Goal: Information Seeking & Learning: Learn about a topic

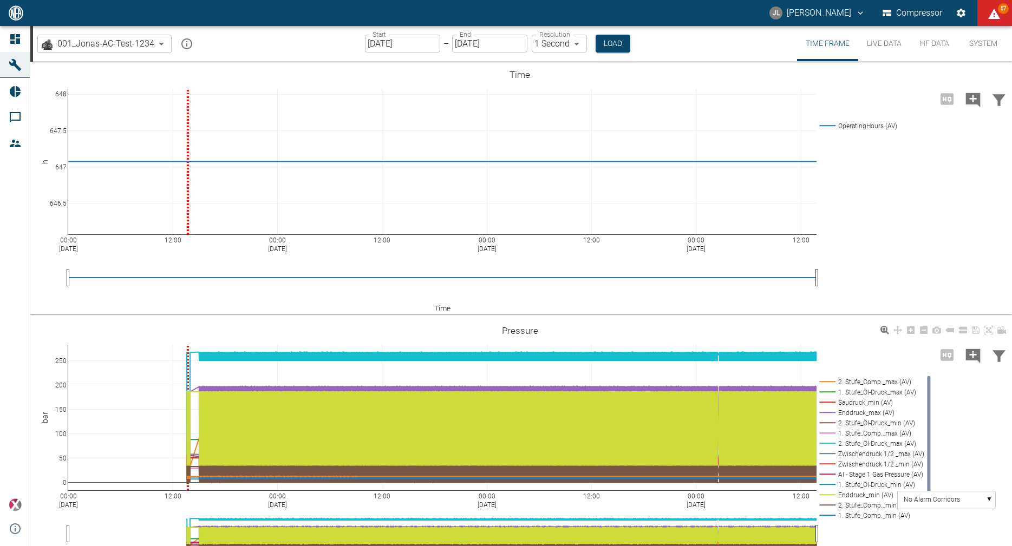
scroll to position [174, 0]
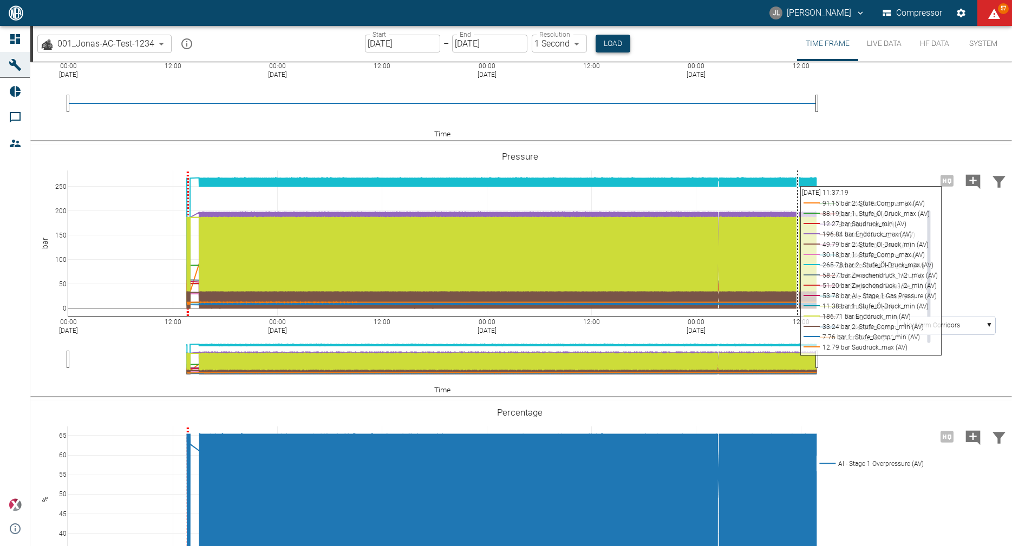
click at [614, 39] on button "Load" at bounding box center [613, 44] width 35 height 18
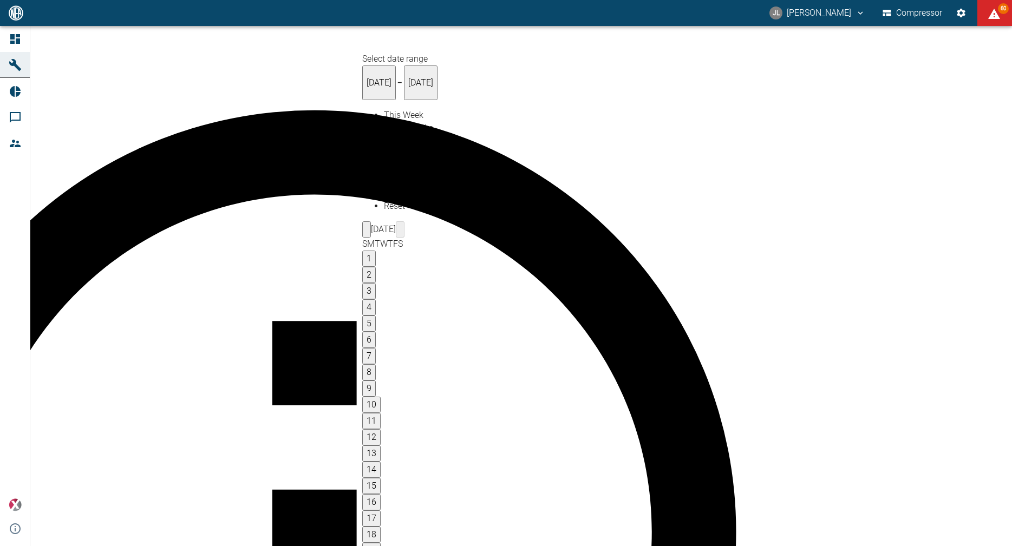
type input "[DATE]"
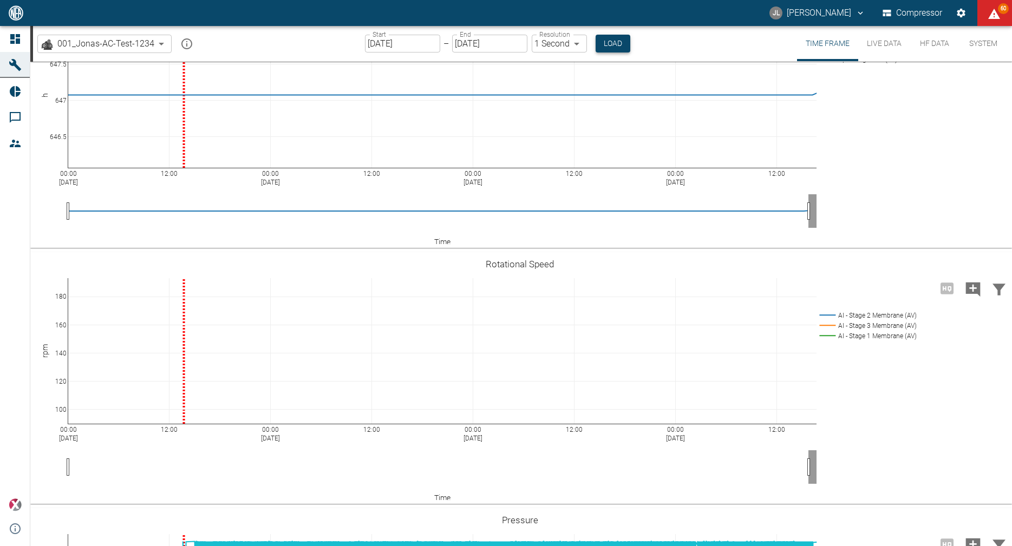
click at [619, 46] on button "Load" at bounding box center [613, 44] width 35 height 18
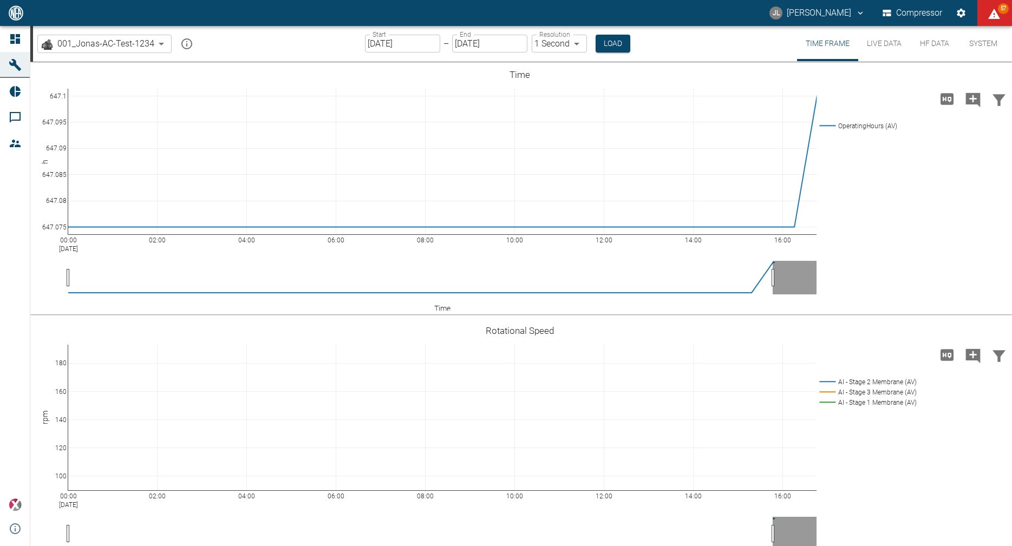
scroll to position [2, 0]
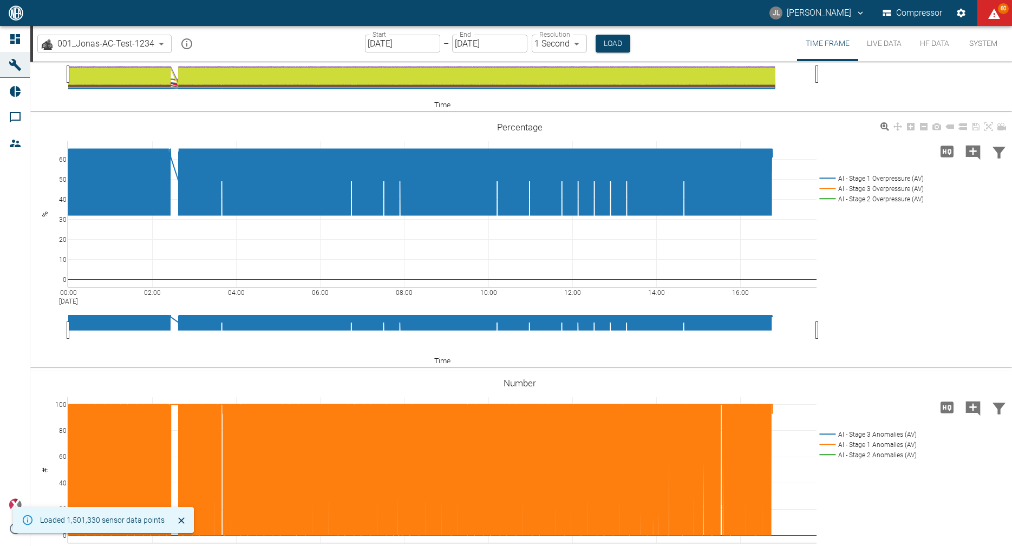
scroll to position [797, 0]
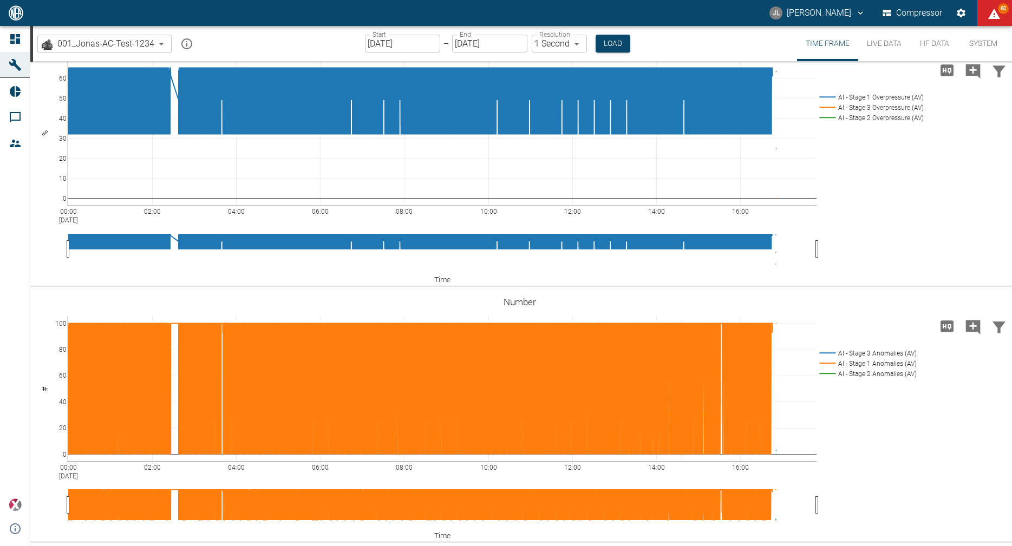
click at [935, 44] on button "HF Data" at bounding box center [934, 43] width 49 height 35
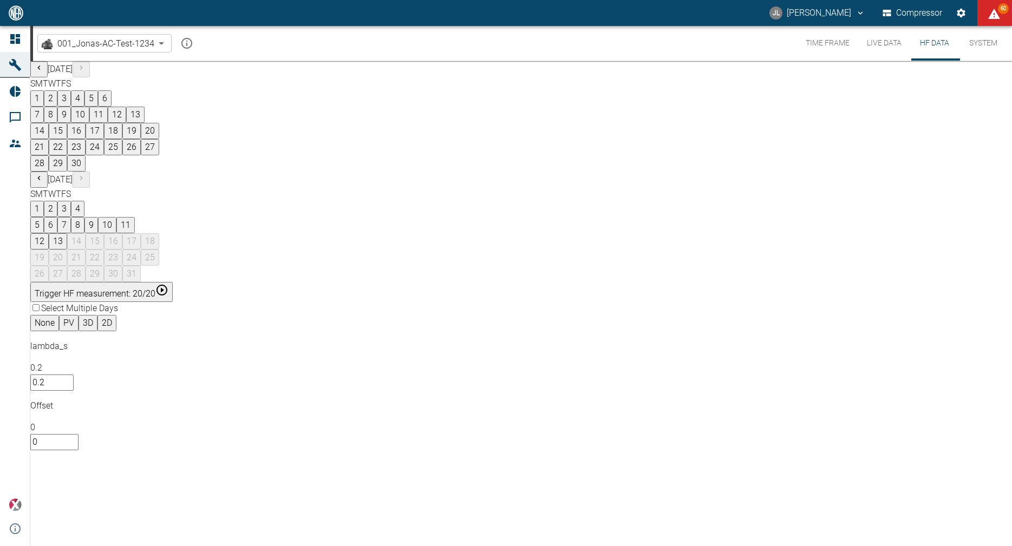
click at [67, 233] on button "13" at bounding box center [58, 241] width 18 height 16
click at [844, 43] on button "Time Frame" at bounding box center [827, 43] width 61 height 35
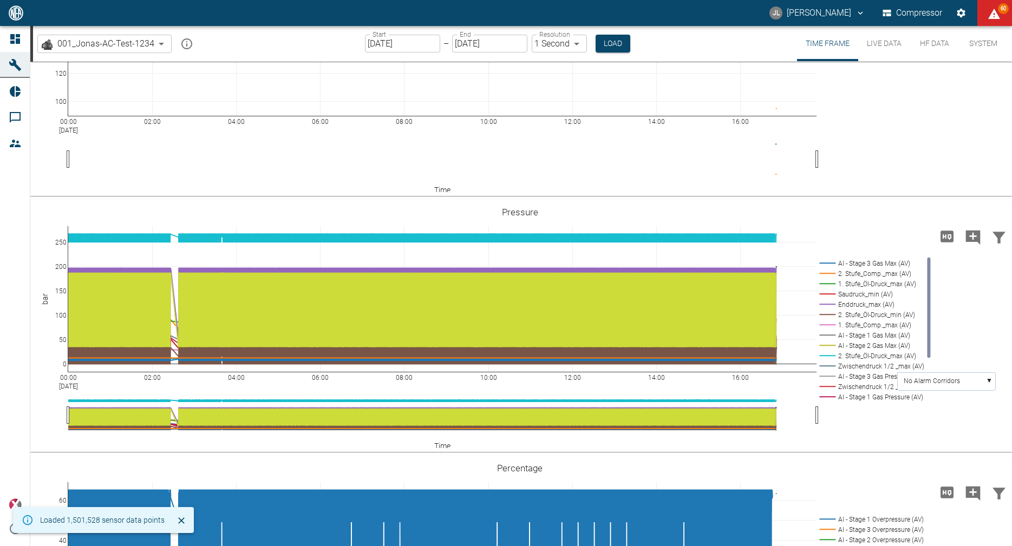
scroll to position [394, 0]
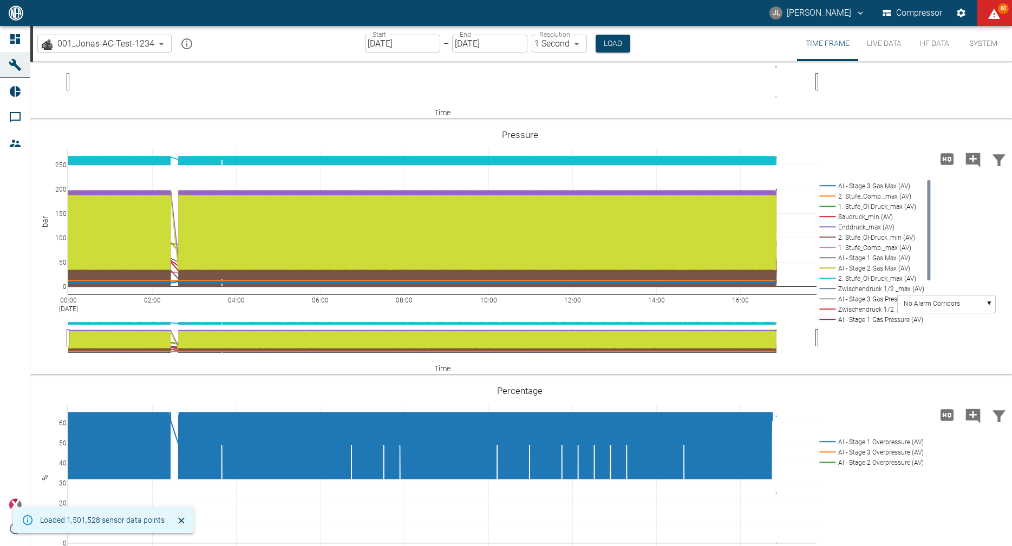
click at [883, 40] on button "Live Data" at bounding box center [884, 43] width 52 height 35
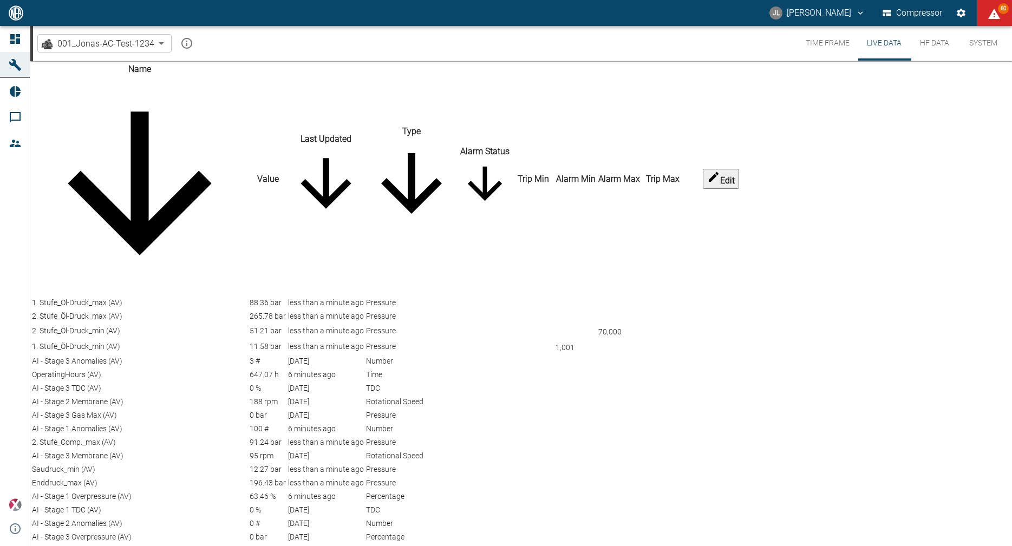
click at [351, 158] on icon "sort-time" at bounding box center [325, 183] width 50 height 50
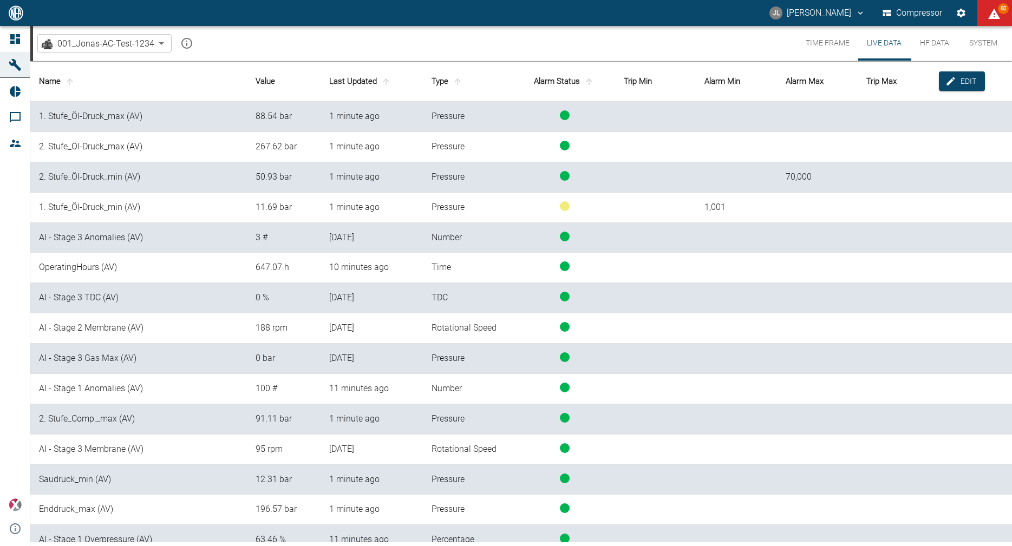
click at [365, 80] on th "Last Updated" at bounding box center [372, 81] width 102 height 41
click at [389, 83] on icon "sort-time" at bounding box center [386, 82] width 10 height 10
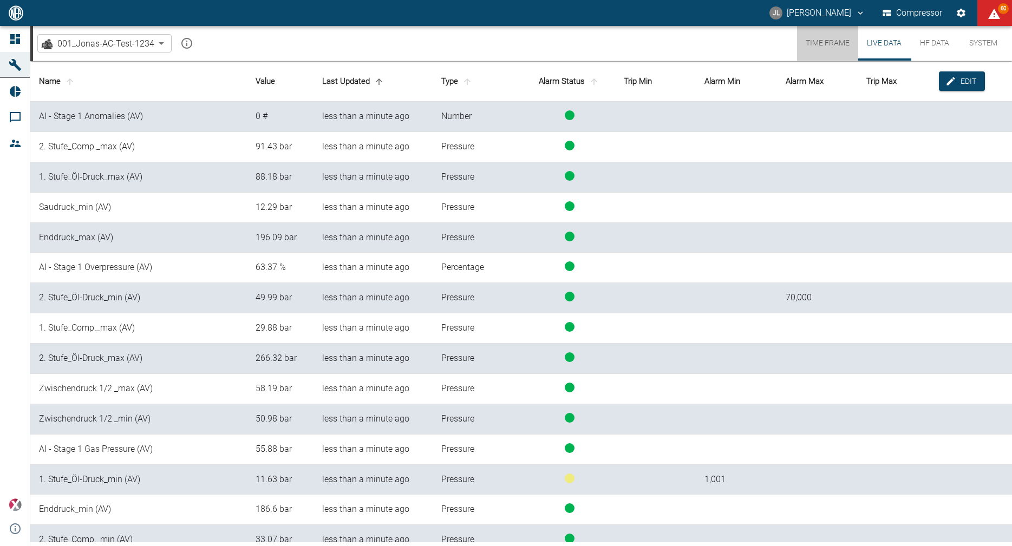
click at [829, 49] on button "Time Frame" at bounding box center [827, 43] width 61 height 35
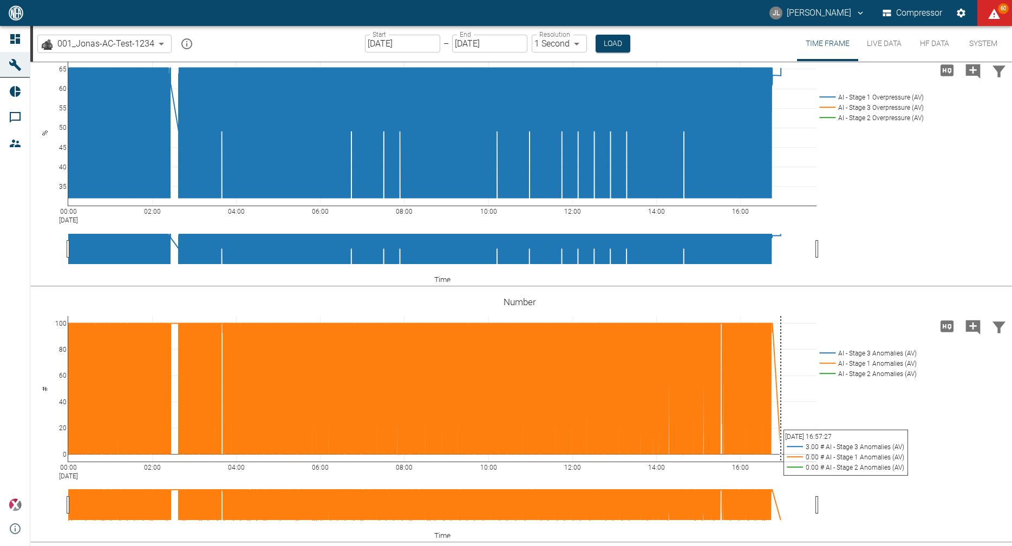
scroll to position [537, 0]
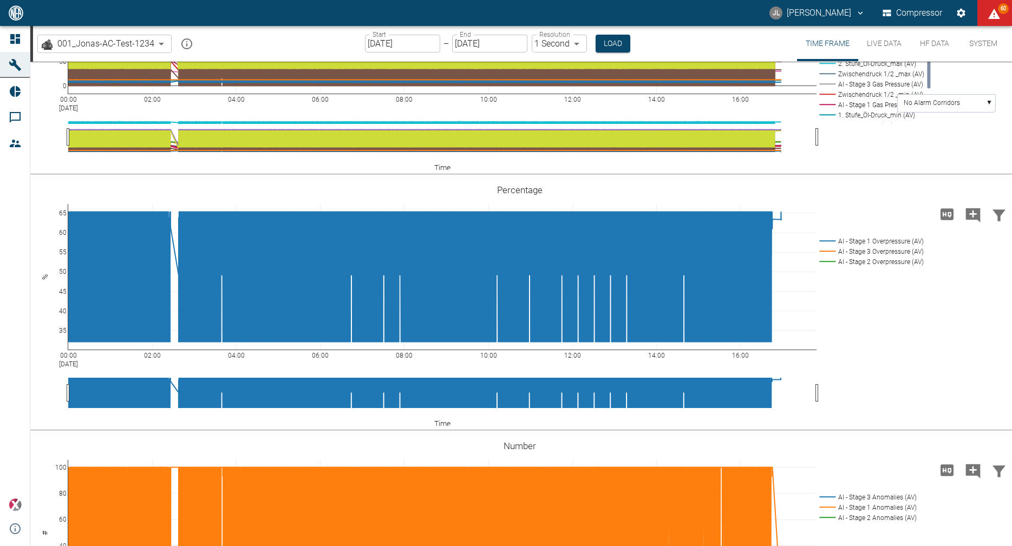
click at [931, 49] on button "HF Data" at bounding box center [934, 43] width 49 height 35
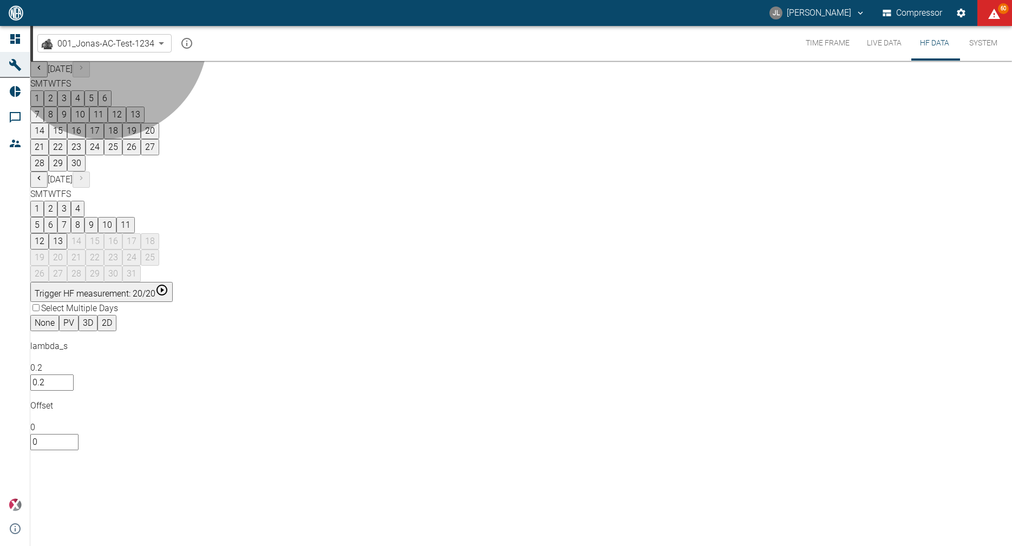
click at [173, 282] on button "Trigger HF measurement: 20/20" at bounding box center [101, 292] width 142 height 20
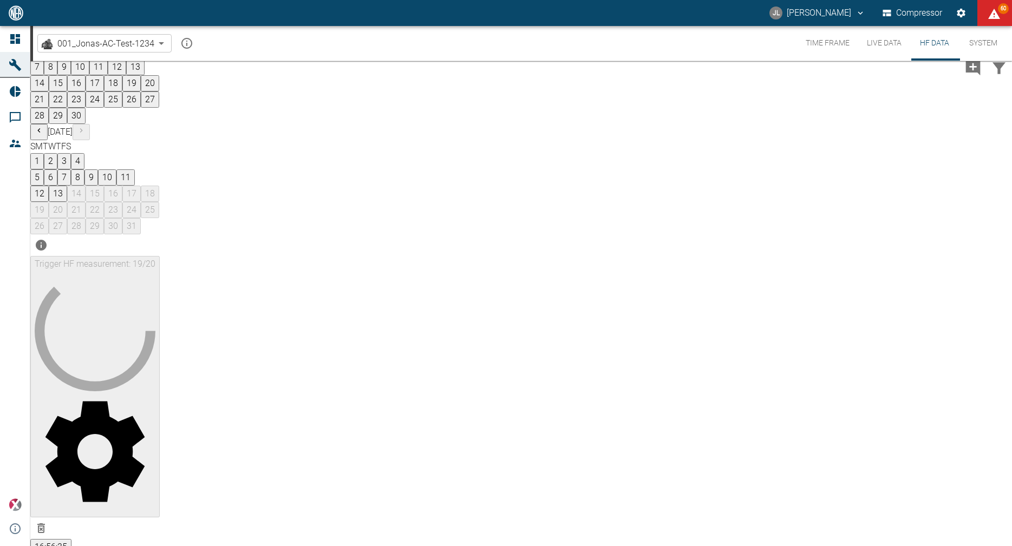
scroll to position [96, 0]
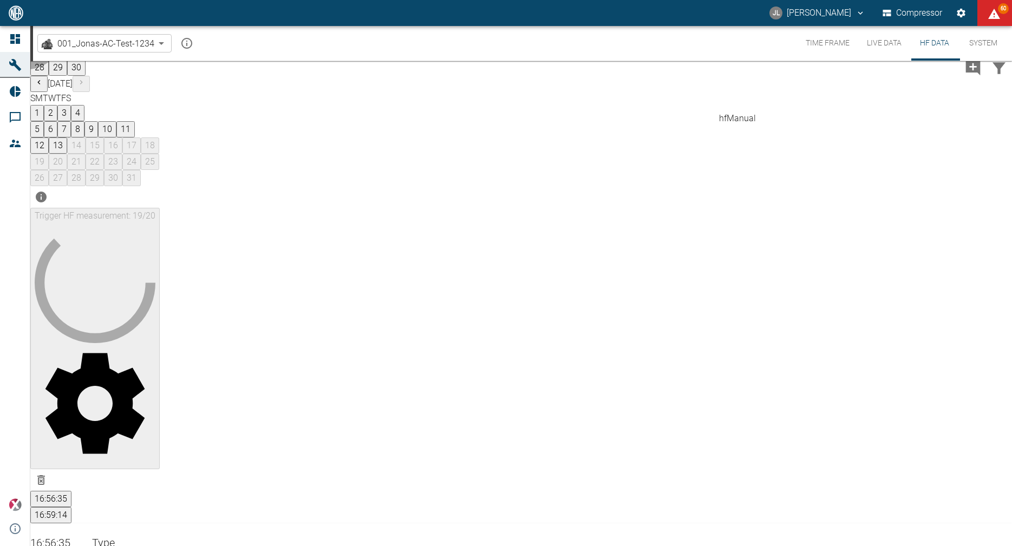
click at [71, 507] on button "16:59:14" at bounding box center [50, 515] width 41 height 16
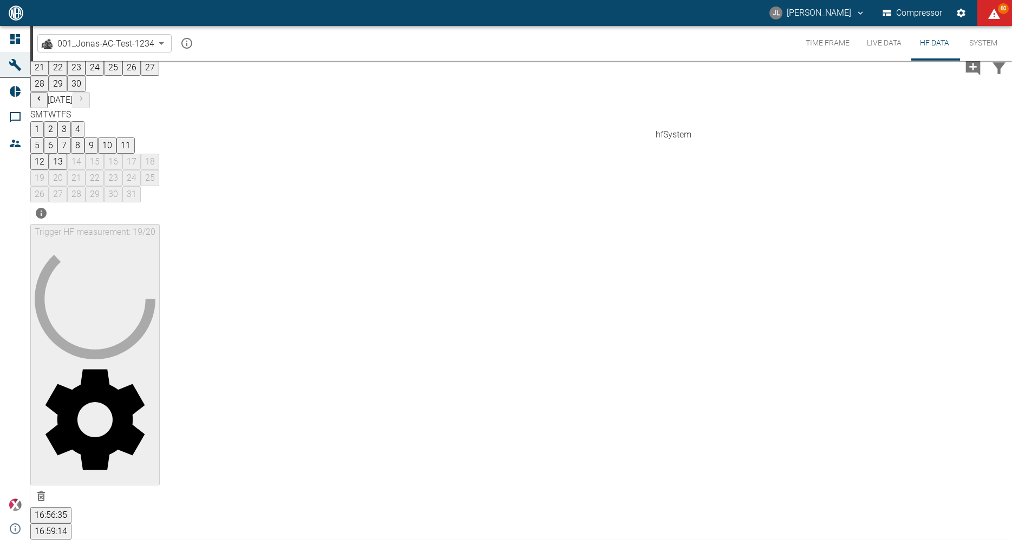
click at [71, 507] on button "16:56:35" at bounding box center [50, 515] width 41 height 16
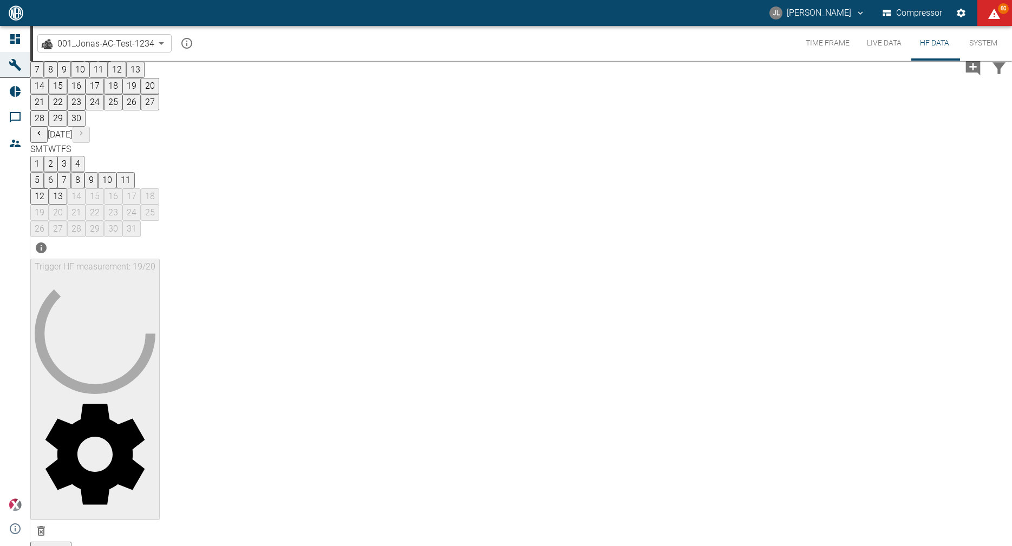
scroll to position [28, 0]
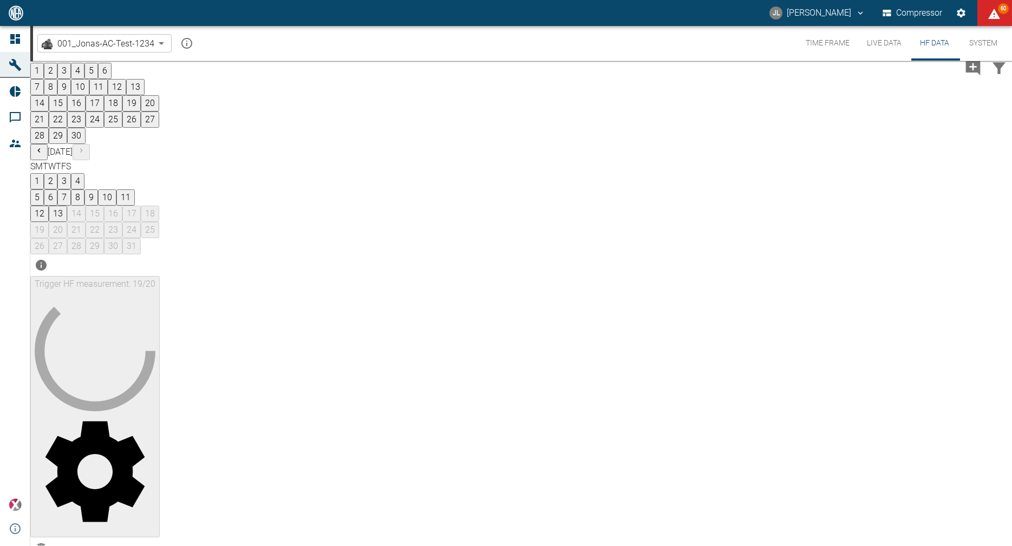
click at [832, 35] on button "Time Frame" at bounding box center [827, 43] width 61 height 35
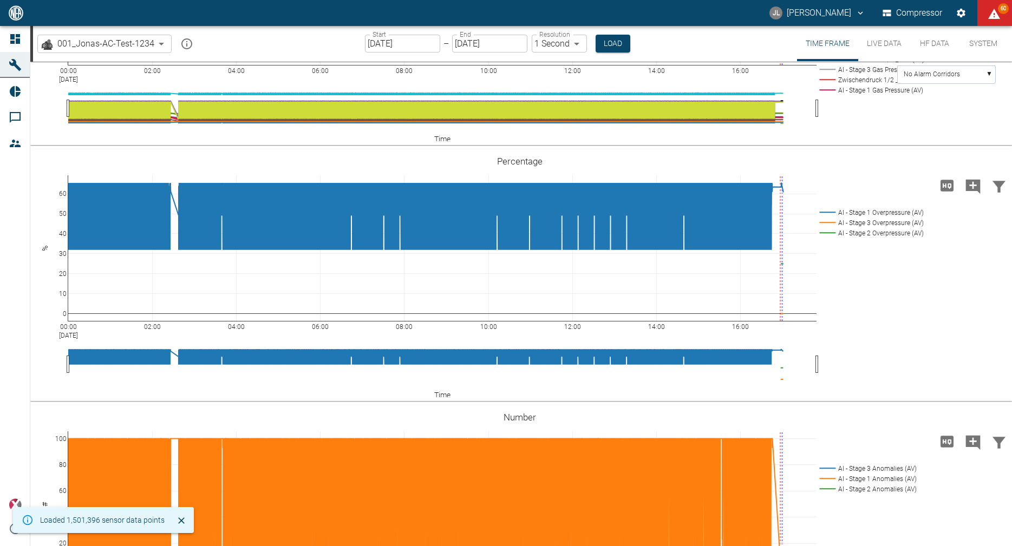
scroll to position [797, 0]
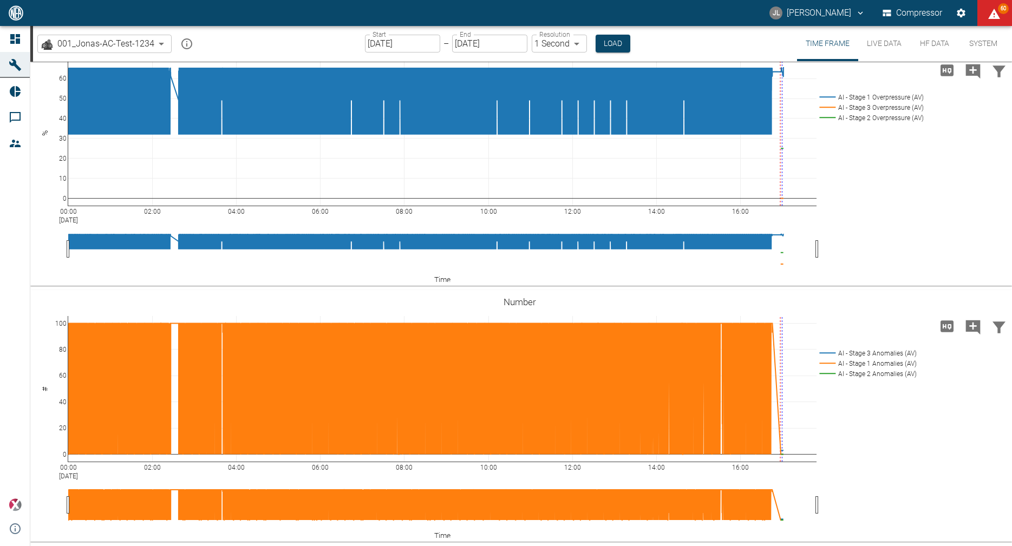
click at [923, 49] on button "HF Data" at bounding box center [934, 43] width 49 height 35
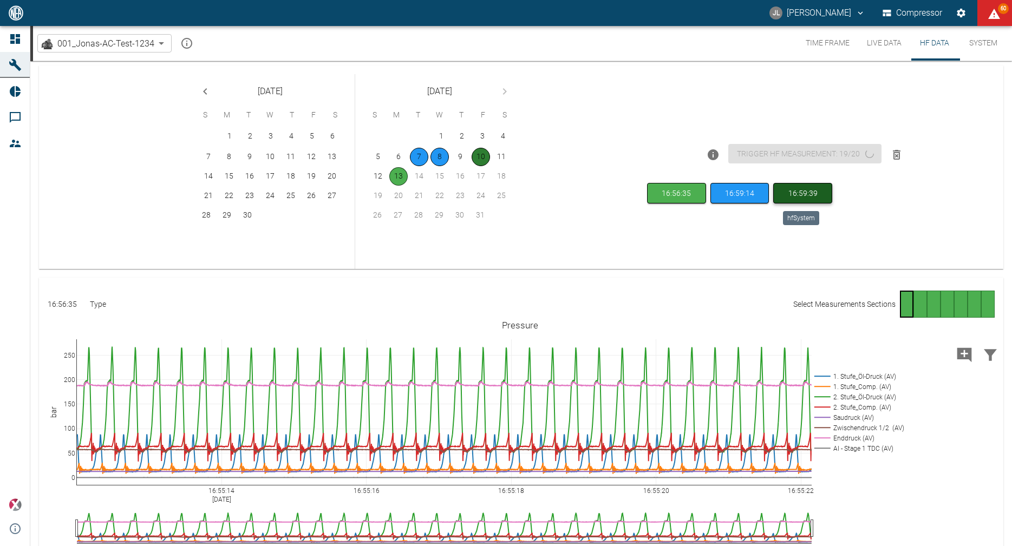
scroll to position [18, 0]
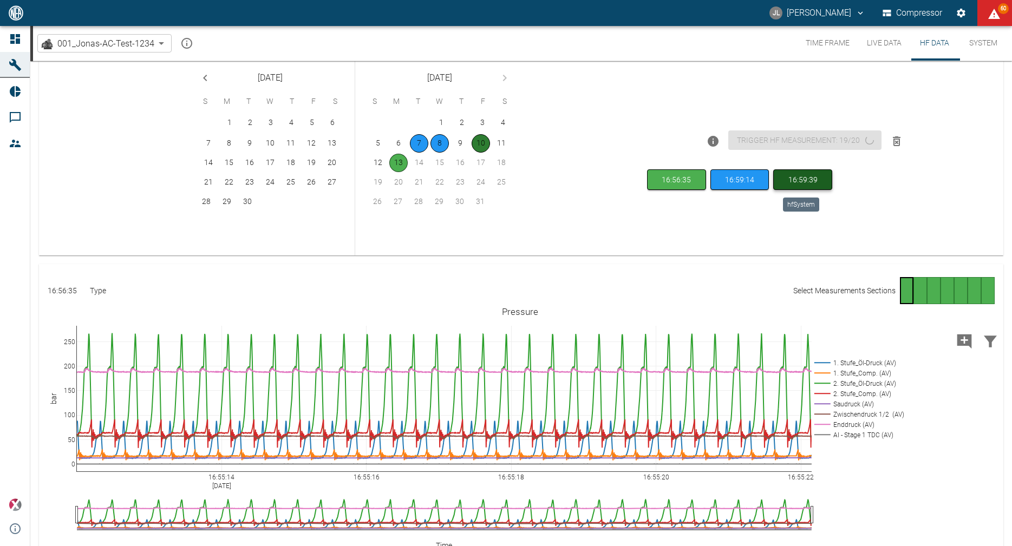
click at [803, 180] on button "16:59:39" at bounding box center [802, 179] width 59 height 21
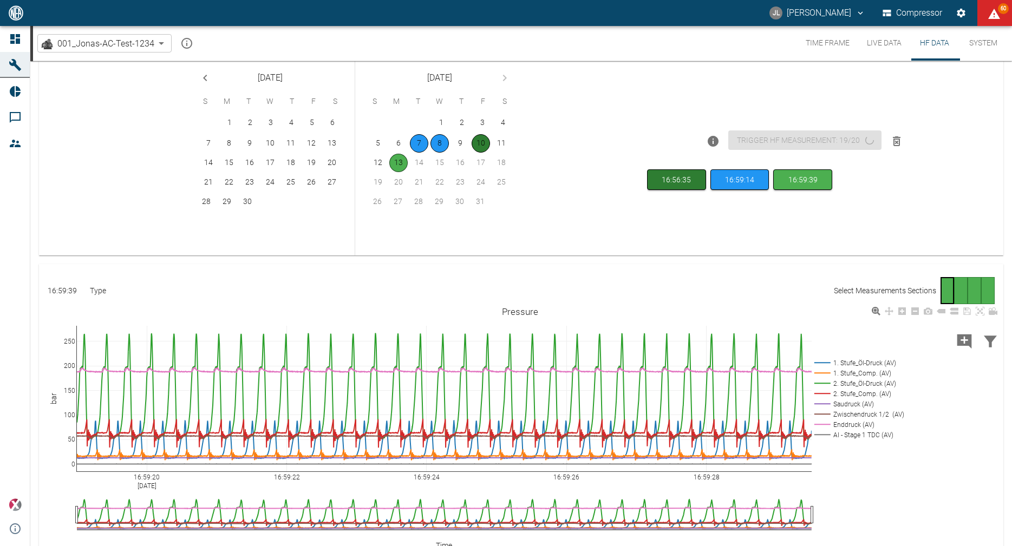
scroll to position [75, 0]
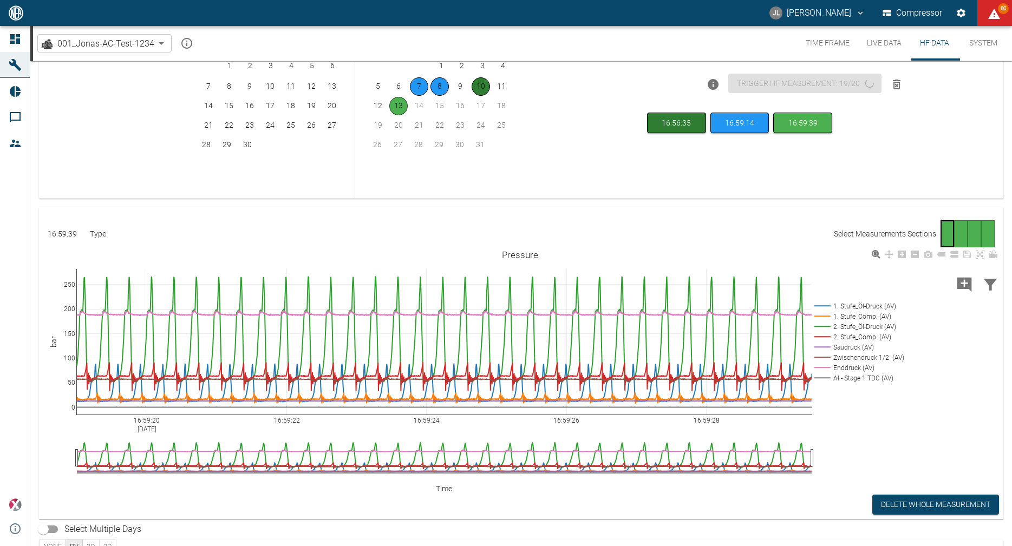
click at [857, 304] on rect at bounding box center [858, 306] width 92 height 10
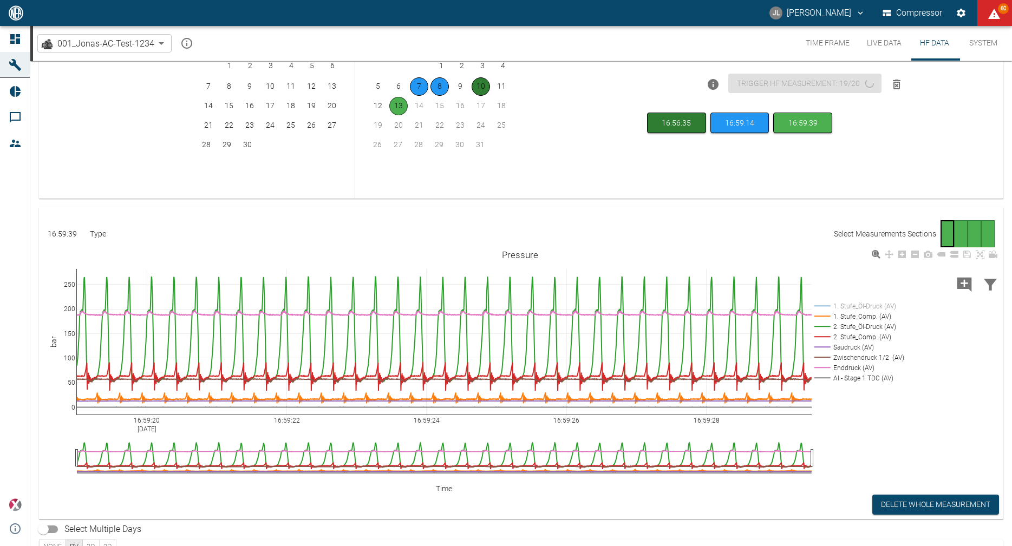
click at [848, 327] on rect at bounding box center [858, 327] width 92 height 10
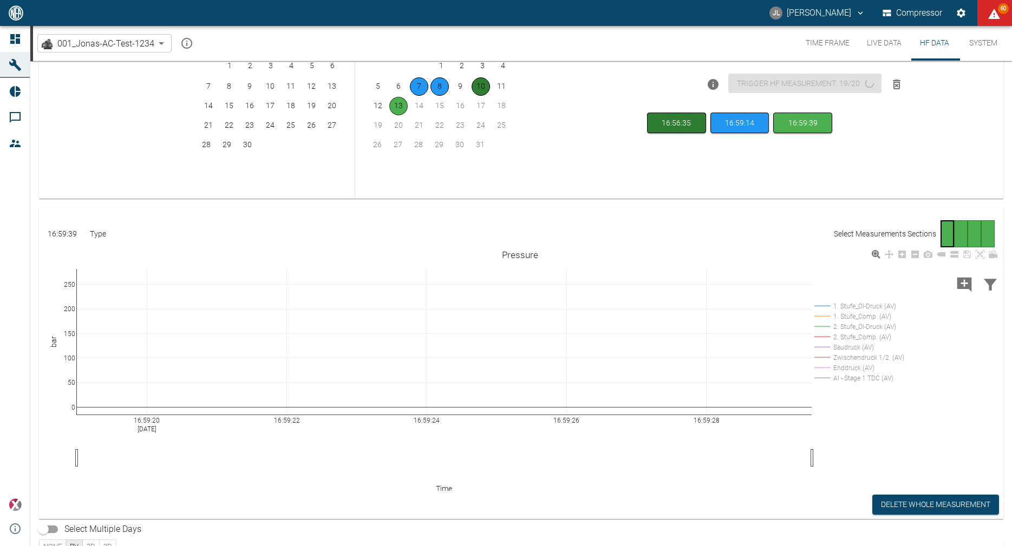
click at [848, 327] on rect at bounding box center [858, 327] width 92 height 10
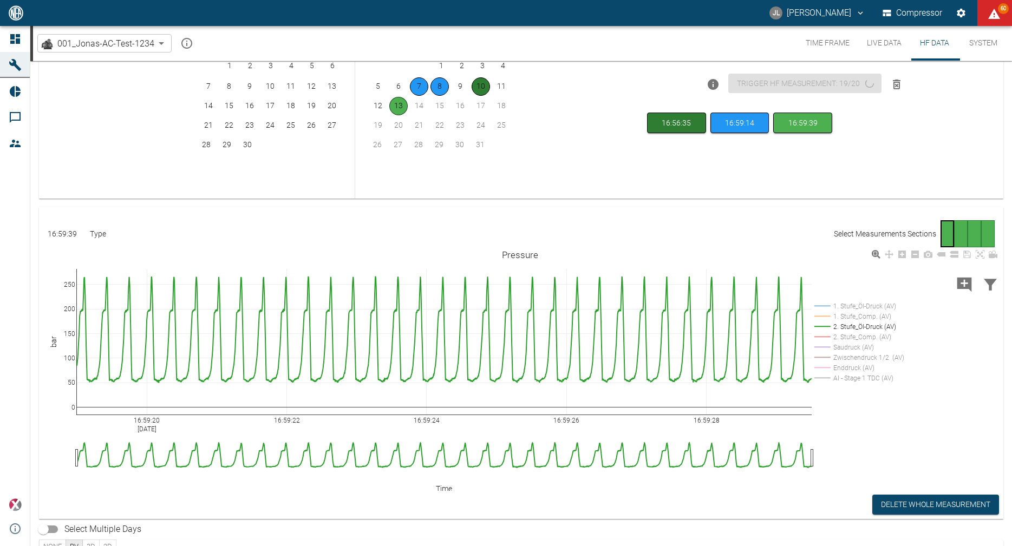
click at [860, 308] on rect at bounding box center [858, 306] width 92 height 10
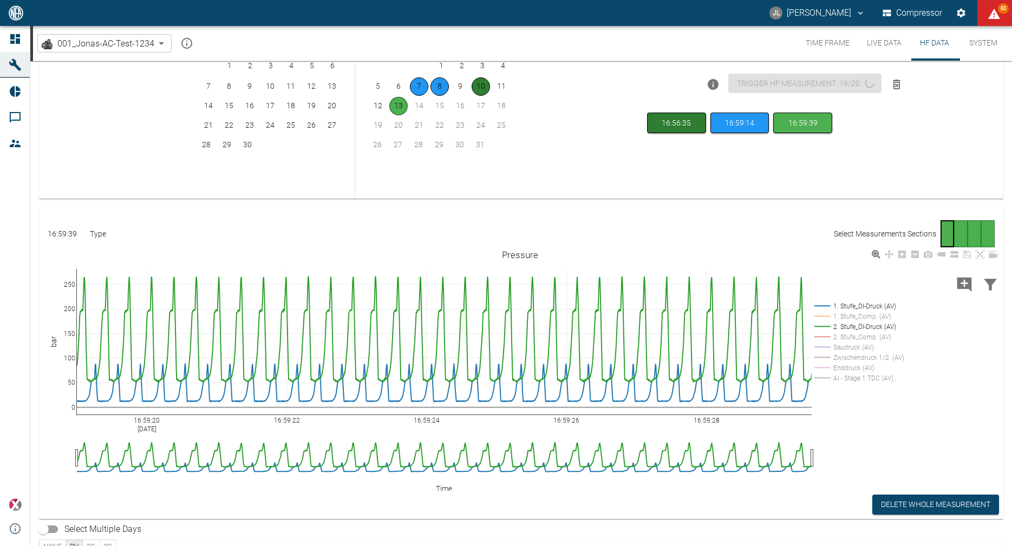
click at [858, 329] on rect at bounding box center [858, 327] width 92 height 10
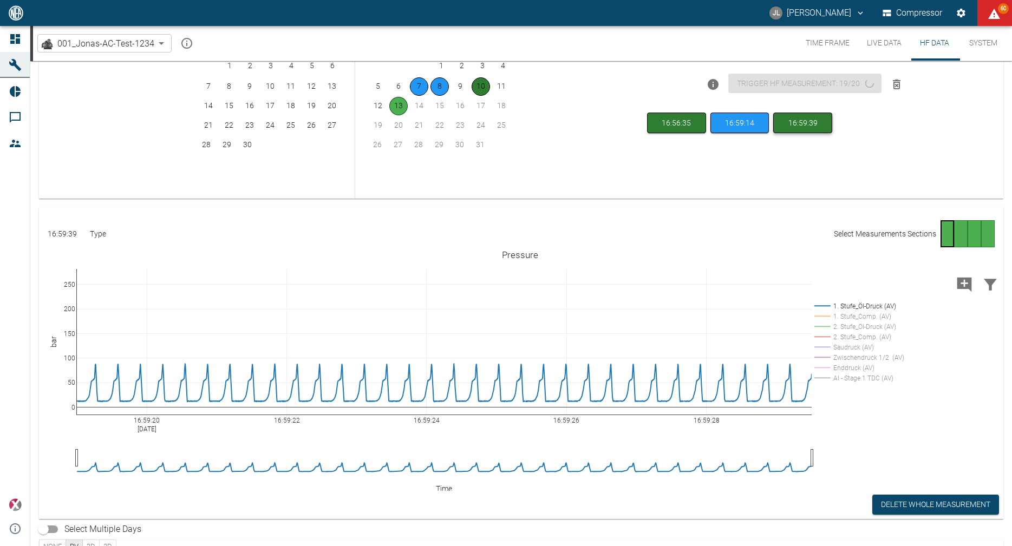
click at [817, 125] on button "16:59:39" at bounding box center [802, 123] width 59 height 21
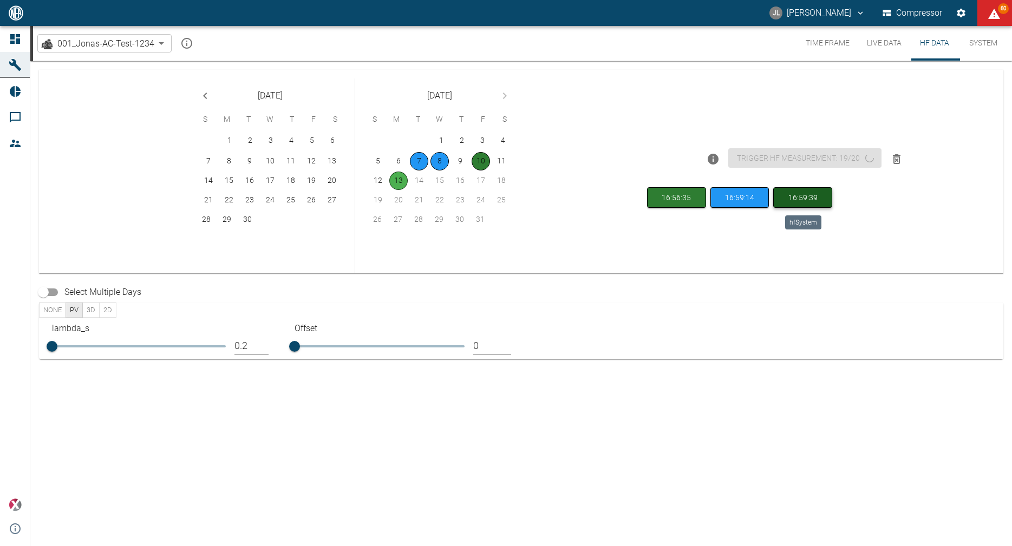
scroll to position [0, 0]
click at [814, 203] on button "16:59:39" at bounding box center [802, 197] width 59 height 21
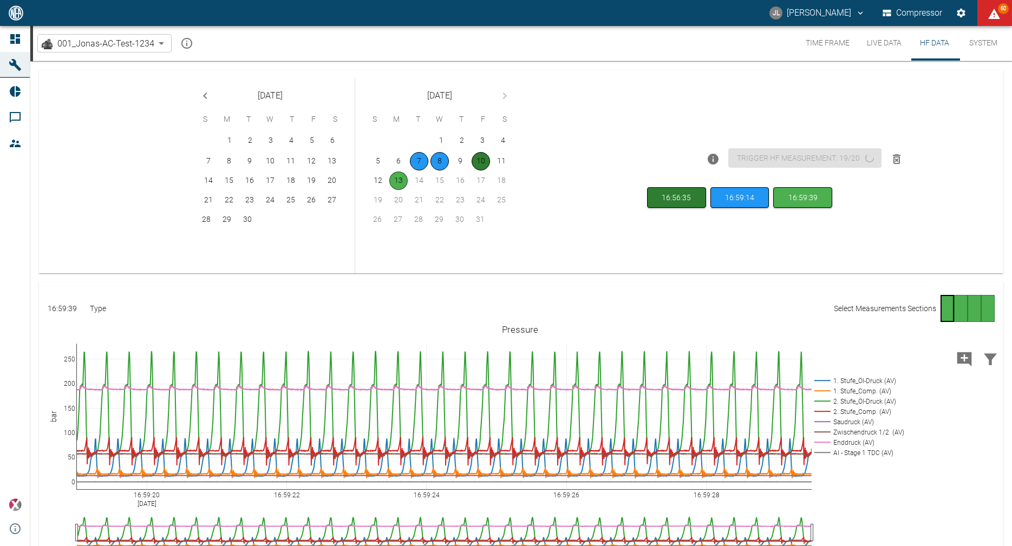
click at [961, 311] on div "Go to page 2" at bounding box center [961, 308] width 14 height 27
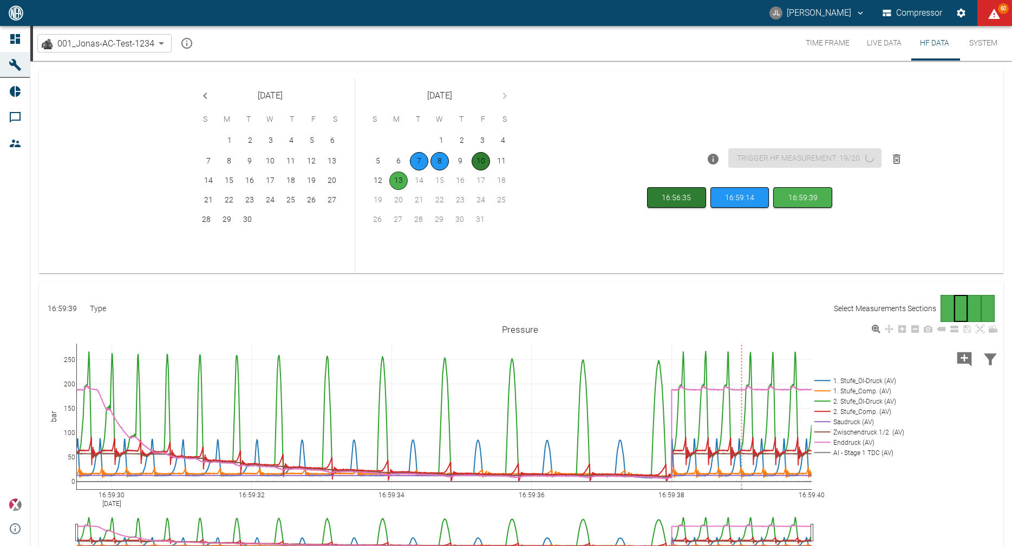
scroll to position [133, 0]
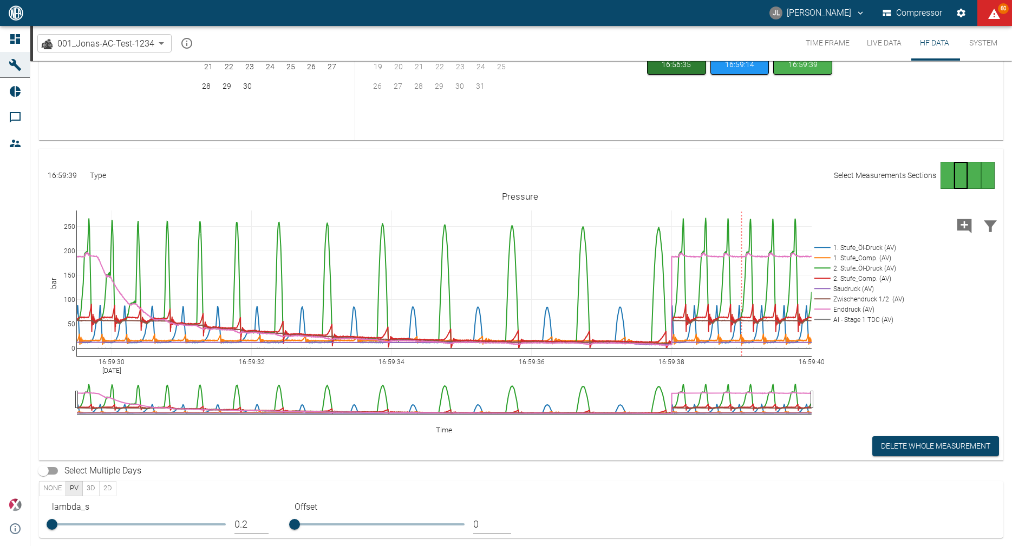
click at [970, 175] on div "Go to page 3" at bounding box center [975, 175] width 14 height 27
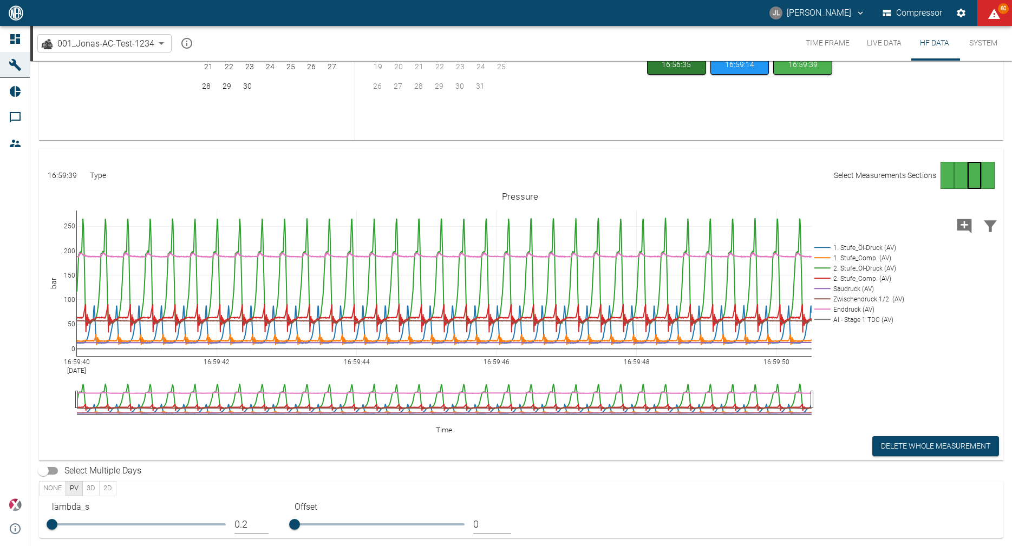
scroll to position [80, 0]
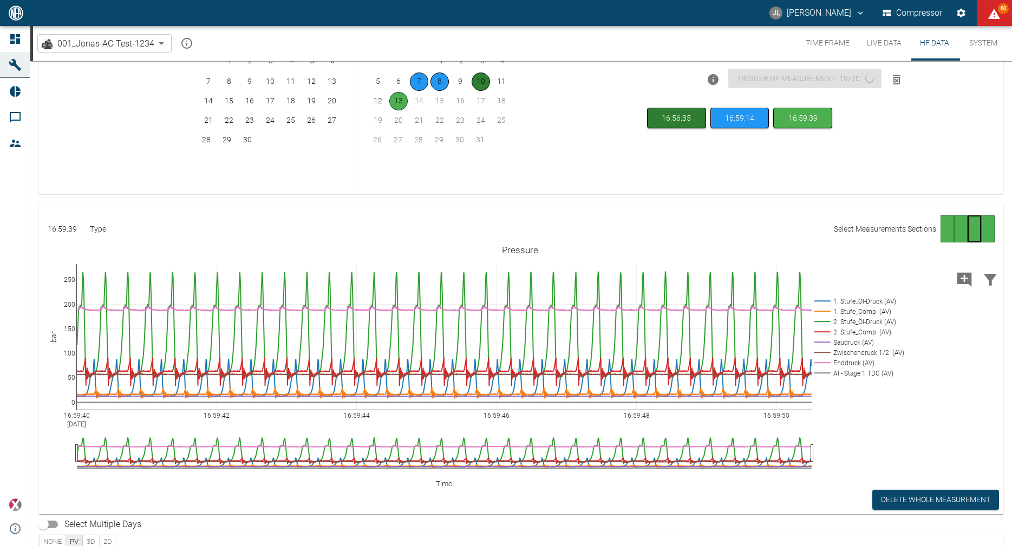
click at [986, 232] on div "Go to page 4" at bounding box center [988, 228] width 14 height 27
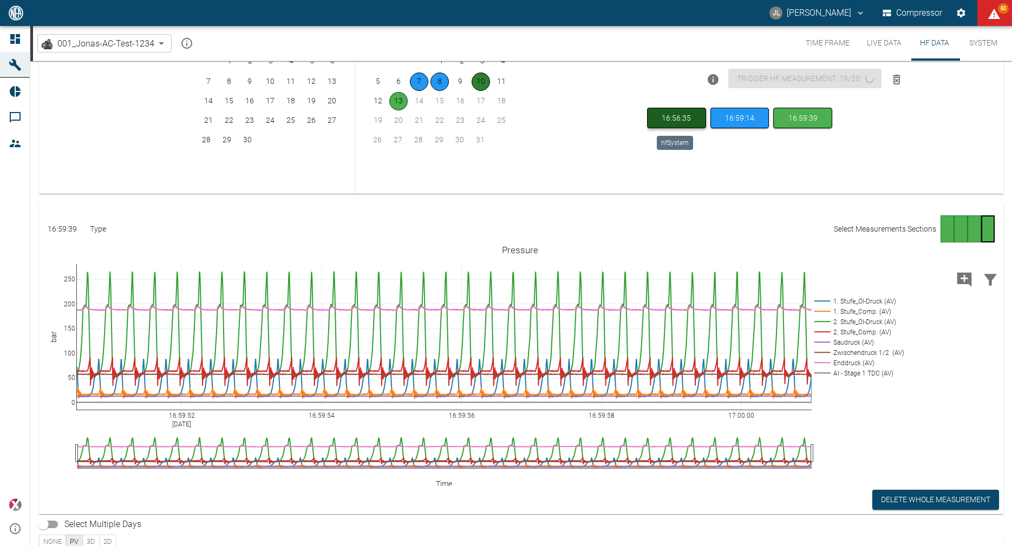
click at [685, 112] on button "16:56:35" at bounding box center [676, 118] width 59 height 21
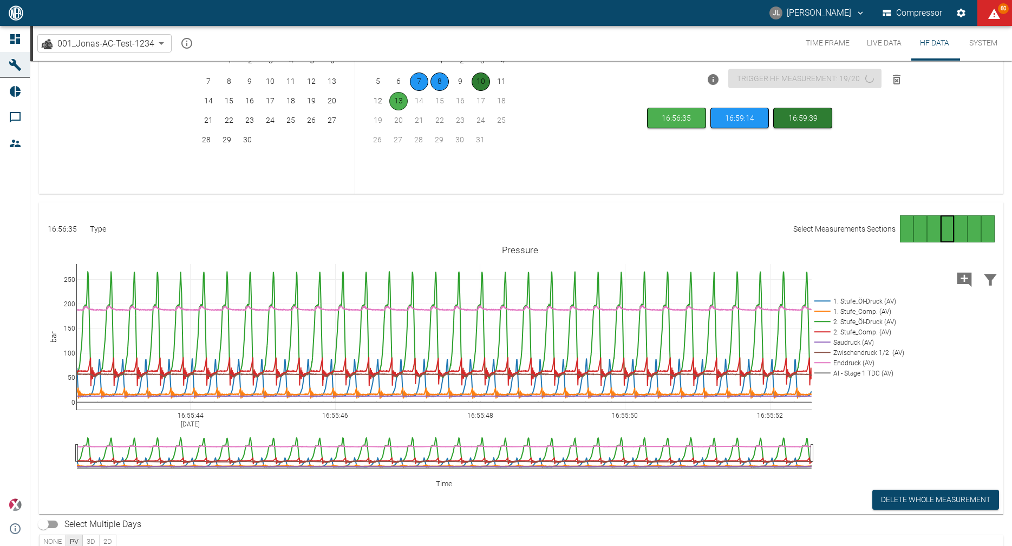
click at [902, 232] on div "Go to page 1" at bounding box center [907, 228] width 14 height 27
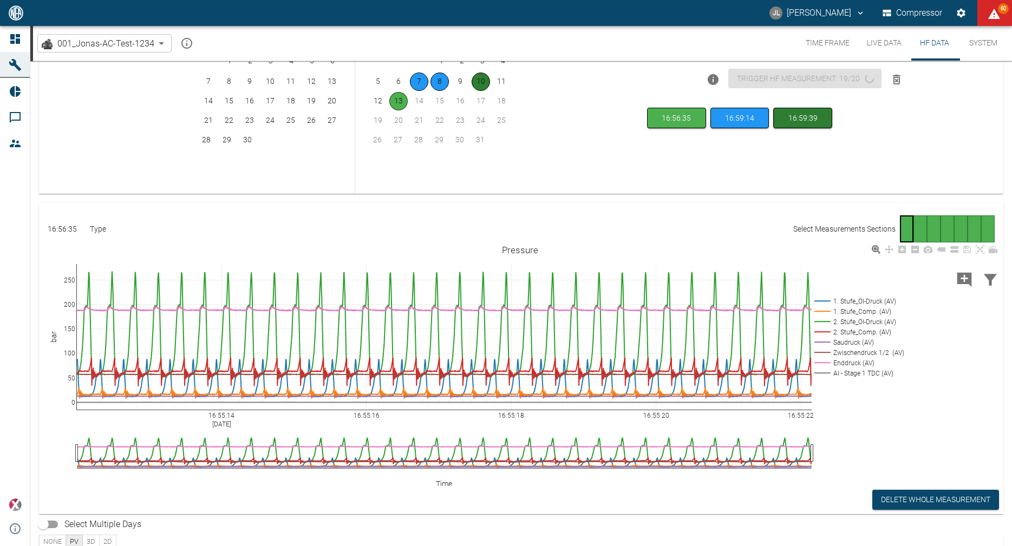
click at [851, 324] on rect at bounding box center [858, 322] width 92 height 10
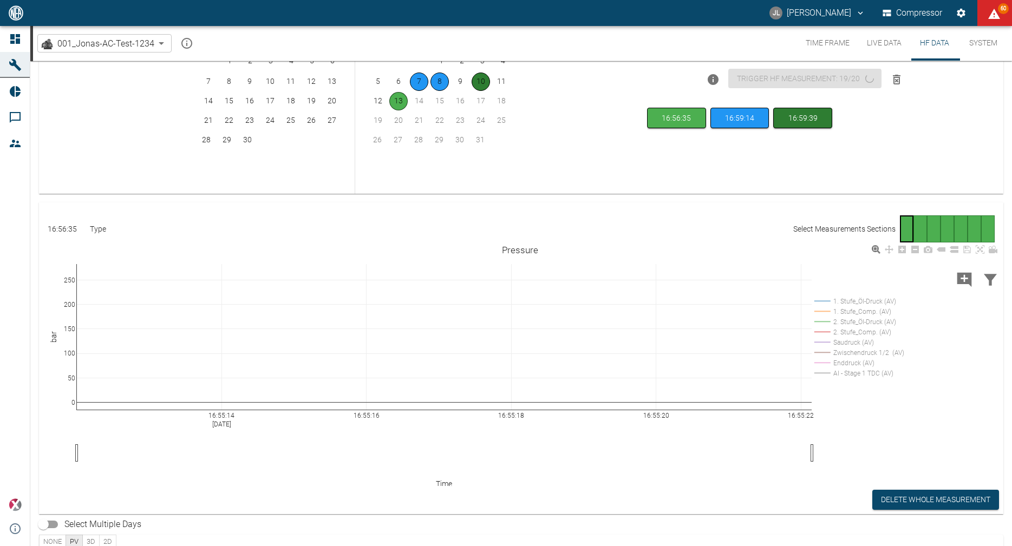
click at [851, 324] on rect at bounding box center [858, 322] width 92 height 10
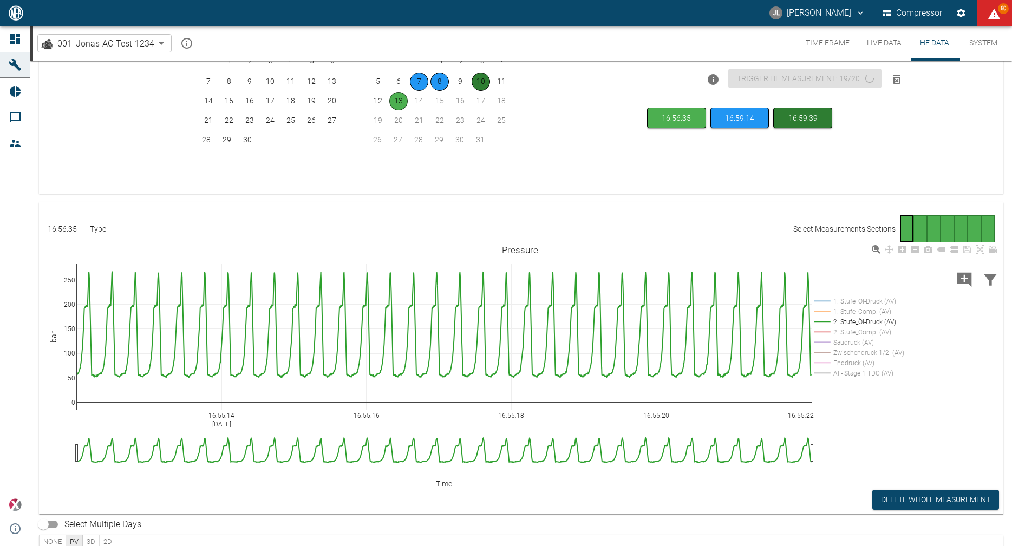
click at [859, 300] on rect at bounding box center [858, 301] width 92 height 10
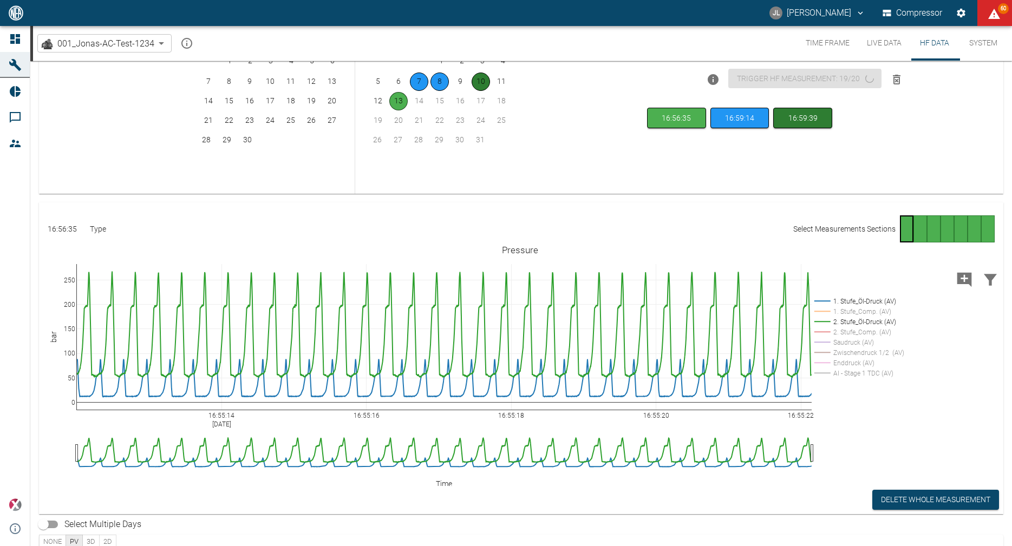
click at [914, 231] on div "Go to page 2" at bounding box center [920, 228] width 14 height 27
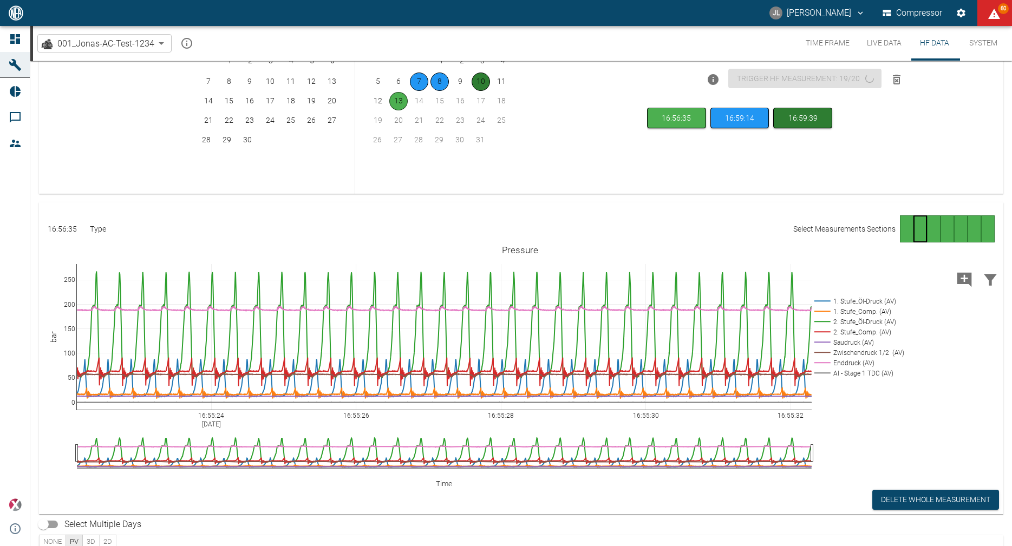
click at [927, 233] on div "Go to page 3" at bounding box center [934, 228] width 14 height 27
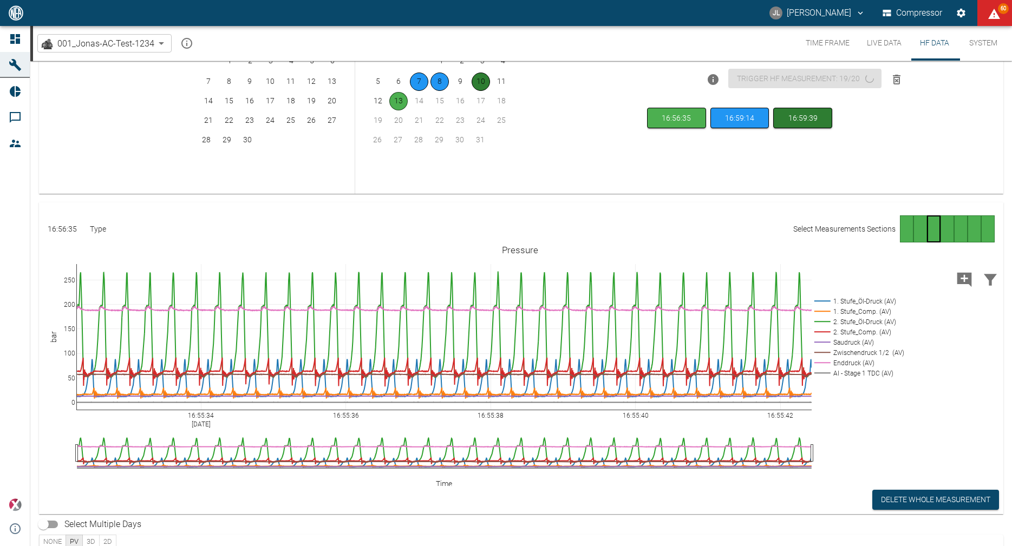
click at [940, 233] on div "Go to page 4" at bounding box center [947, 228] width 14 height 27
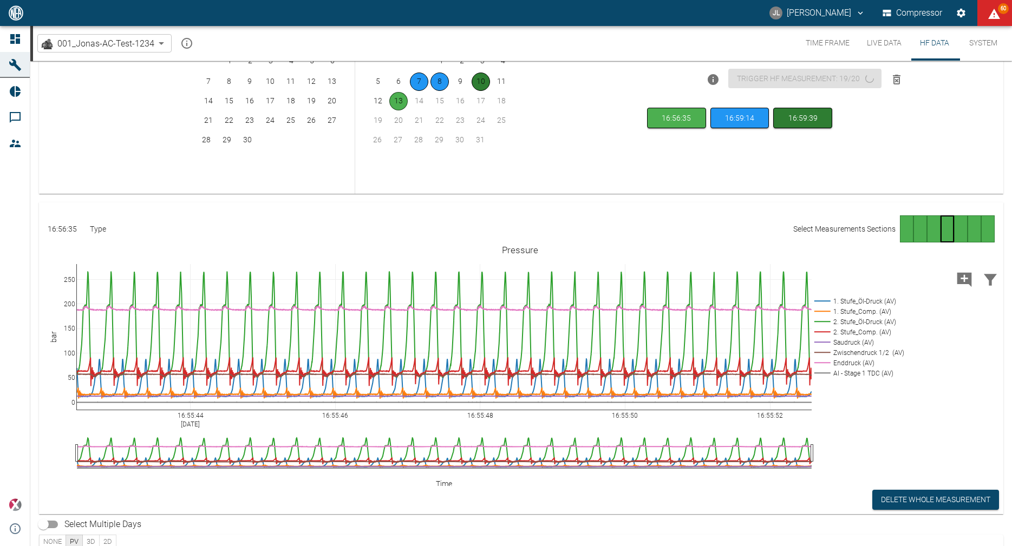
click at [959, 234] on div "Go to page 5" at bounding box center [961, 228] width 14 height 27
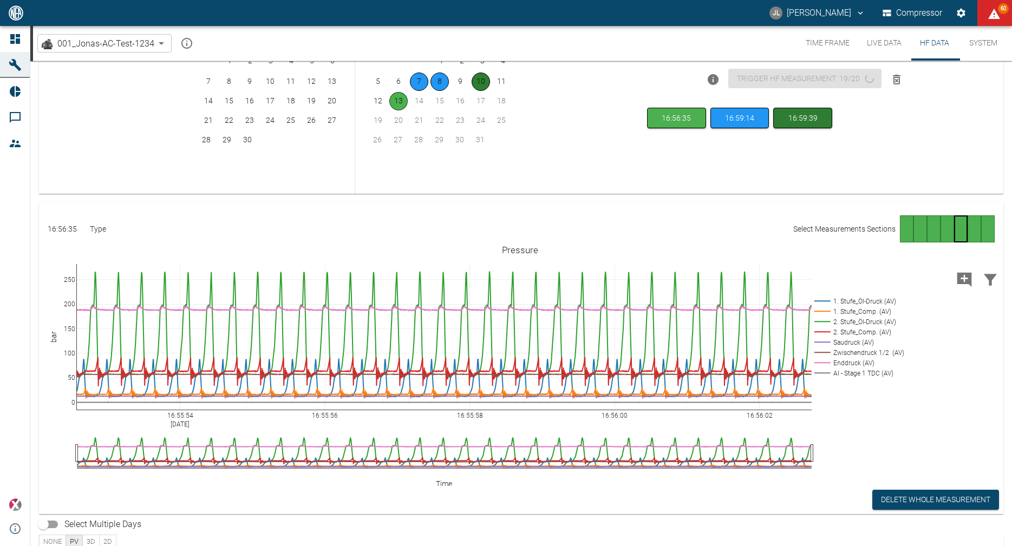
click at [970, 234] on div "Go to page 6" at bounding box center [975, 228] width 14 height 27
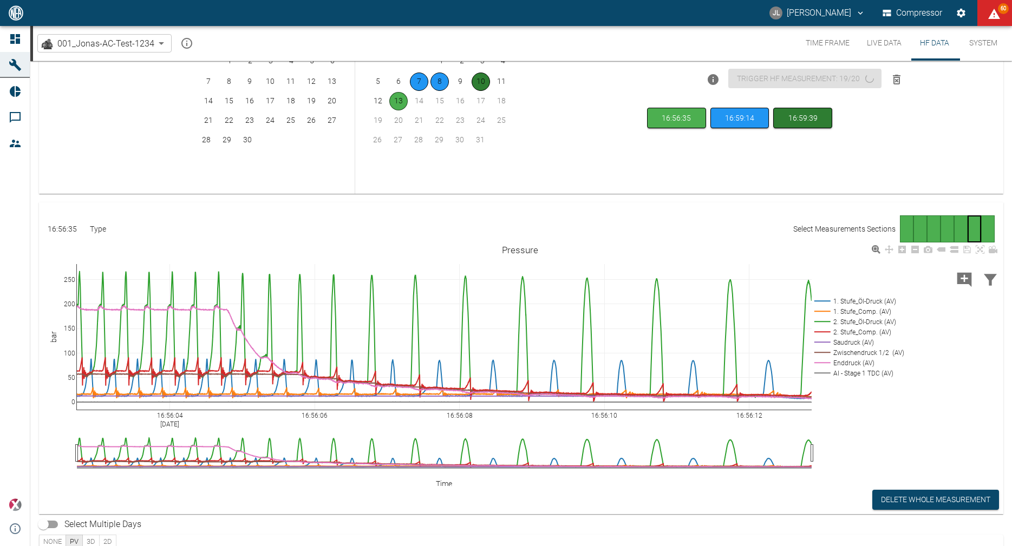
click at [881, 305] on rect at bounding box center [858, 301] width 92 height 10
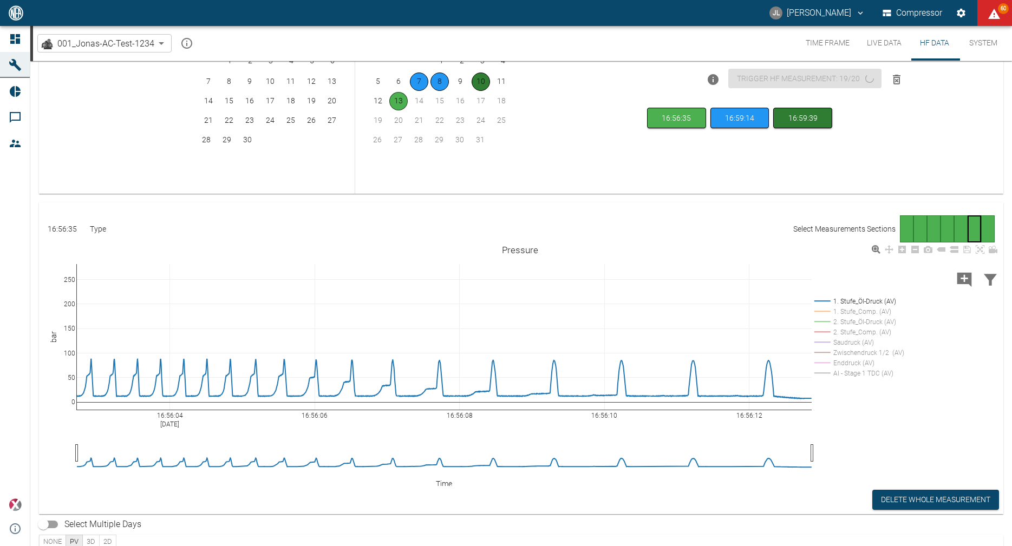
click at [858, 371] on rect at bounding box center [858, 373] width 92 height 10
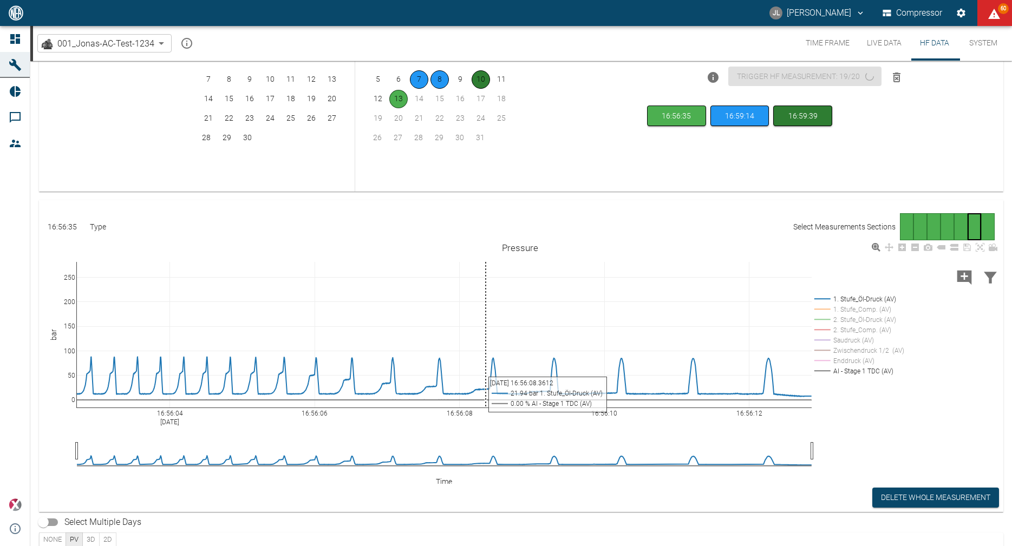
scroll to position [88, 0]
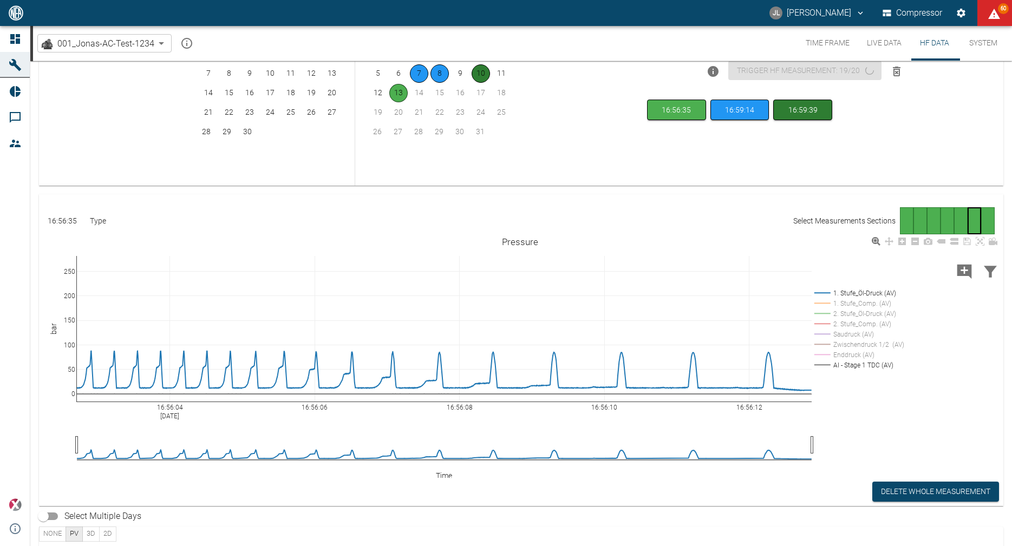
click at [865, 292] on rect at bounding box center [858, 293] width 92 height 10
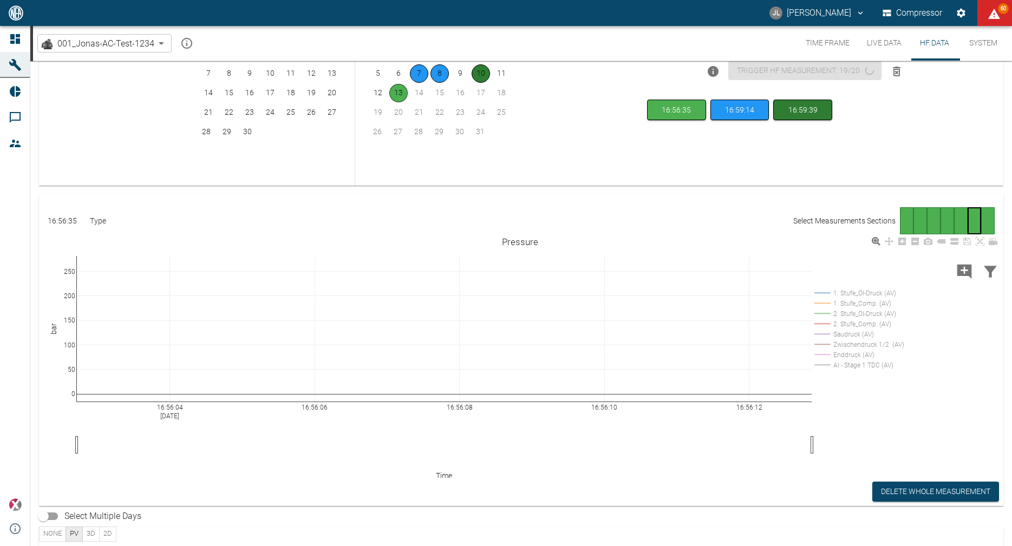
click at [841, 365] on rect at bounding box center [858, 365] width 92 height 10
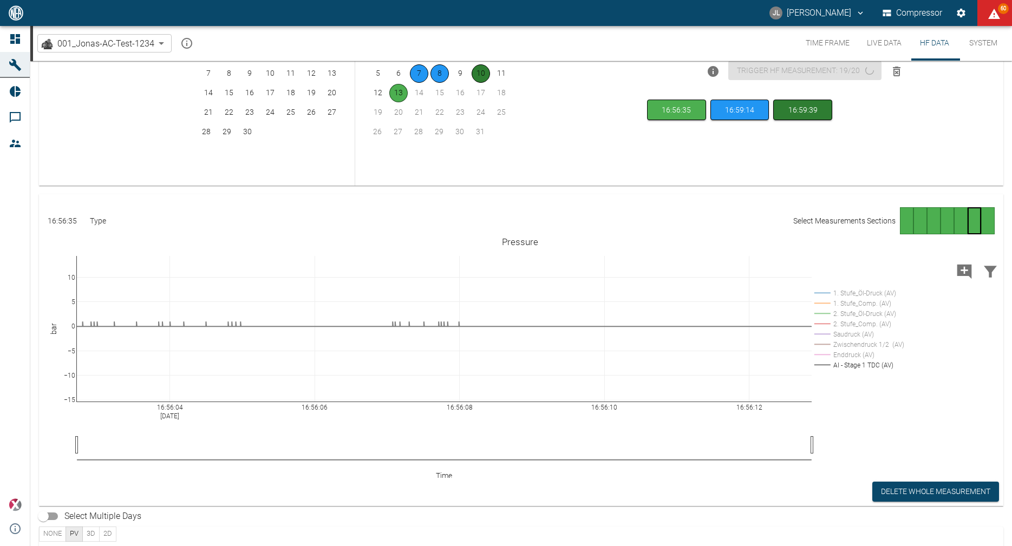
drag, startPoint x: 70, startPoint y: 259, endPoint x: 74, endPoint y: 154, distance: 104.6
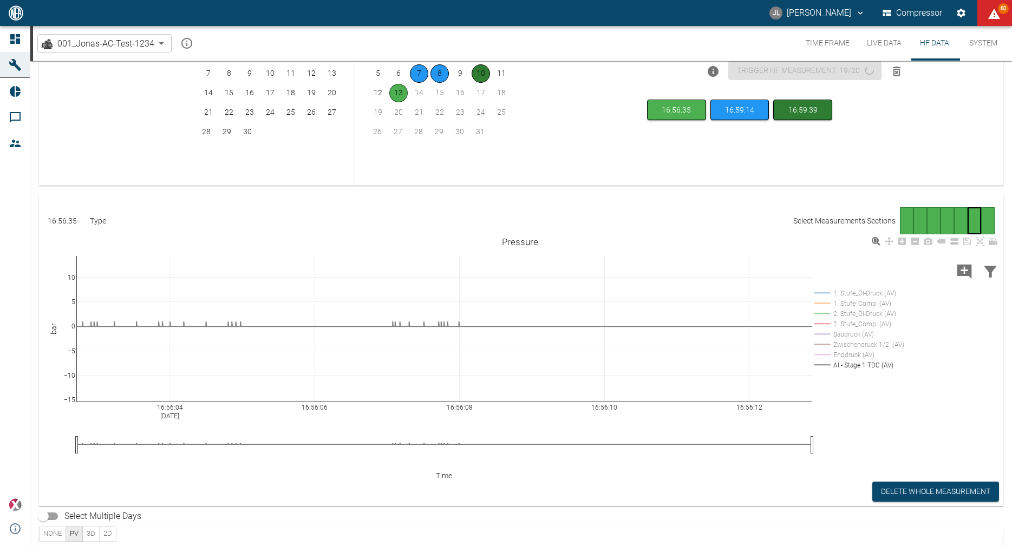
click at [854, 290] on rect at bounding box center [858, 293] width 92 height 10
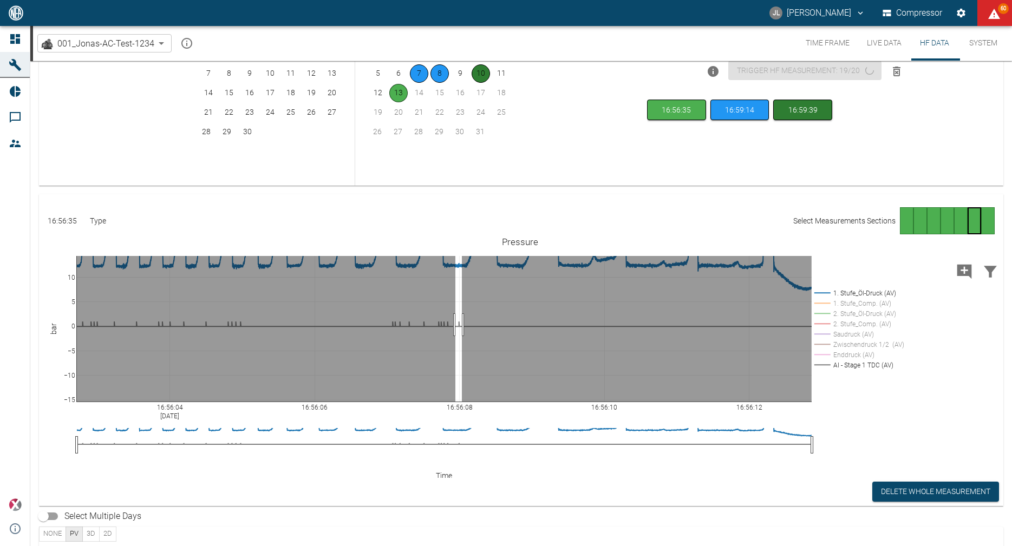
drag, startPoint x: 455, startPoint y: 325, endPoint x: 462, endPoint y: 324, distance: 6.5
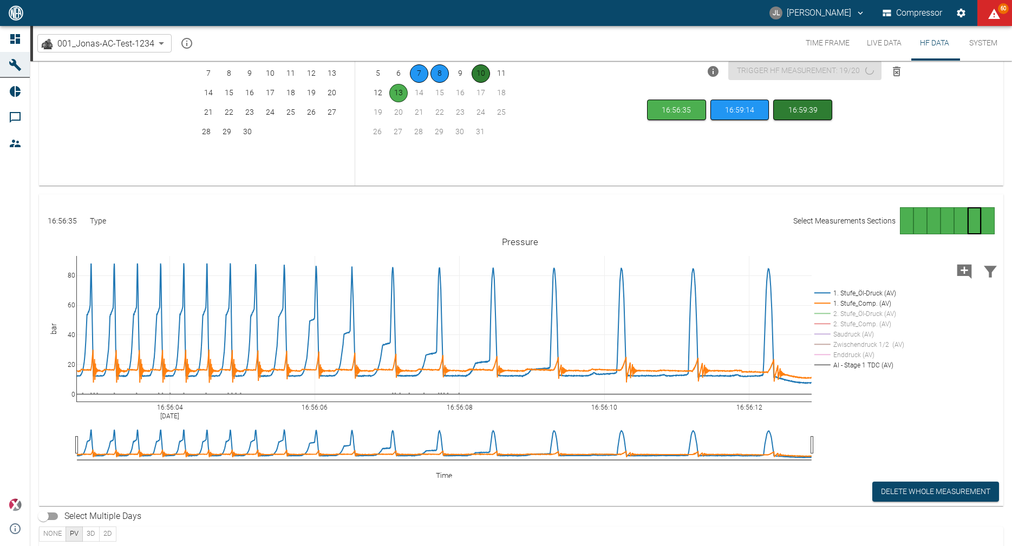
click at [902, 225] on div "Go to page 1" at bounding box center [907, 220] width 14 height 27
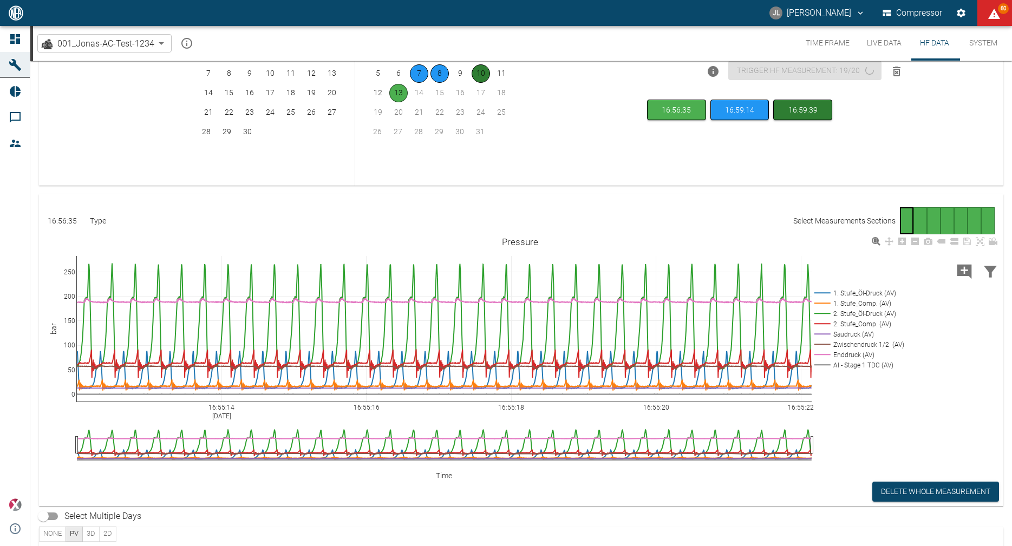
scroll to position [80, 0]
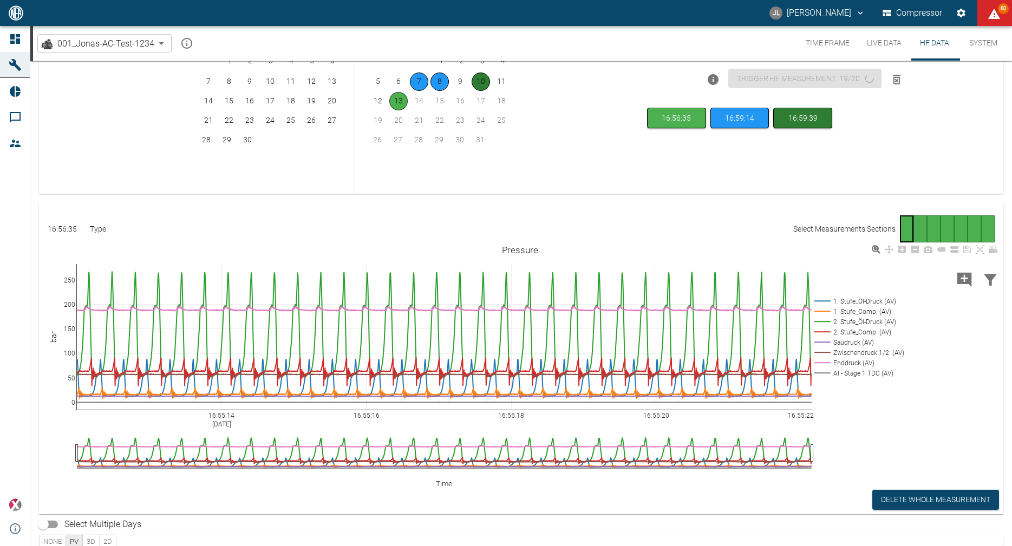
click at [854, 374] on rect at bounding box center [858, 373] width 92 height 10
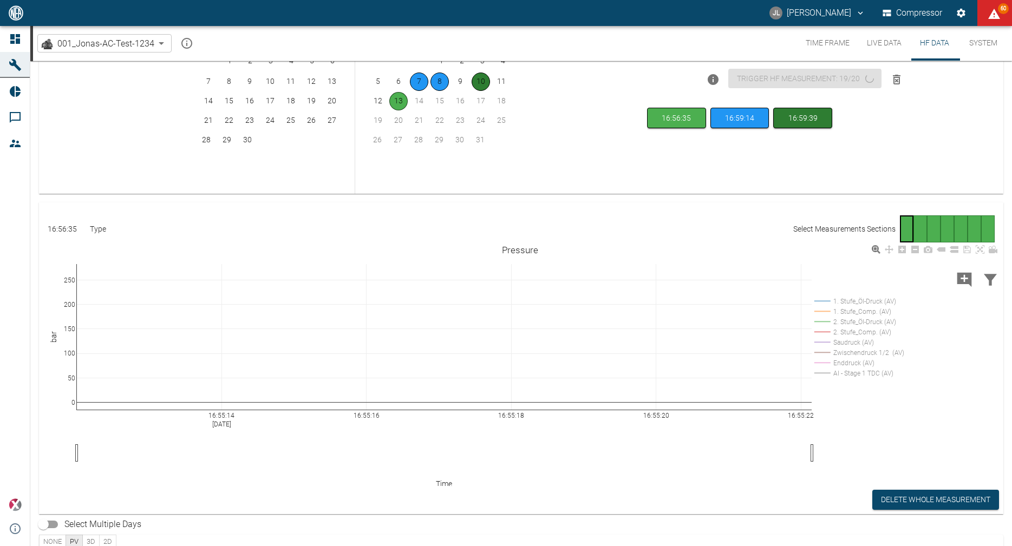
click at [864, 302] on rect at bounding box center [858, 301] width 92 height 10
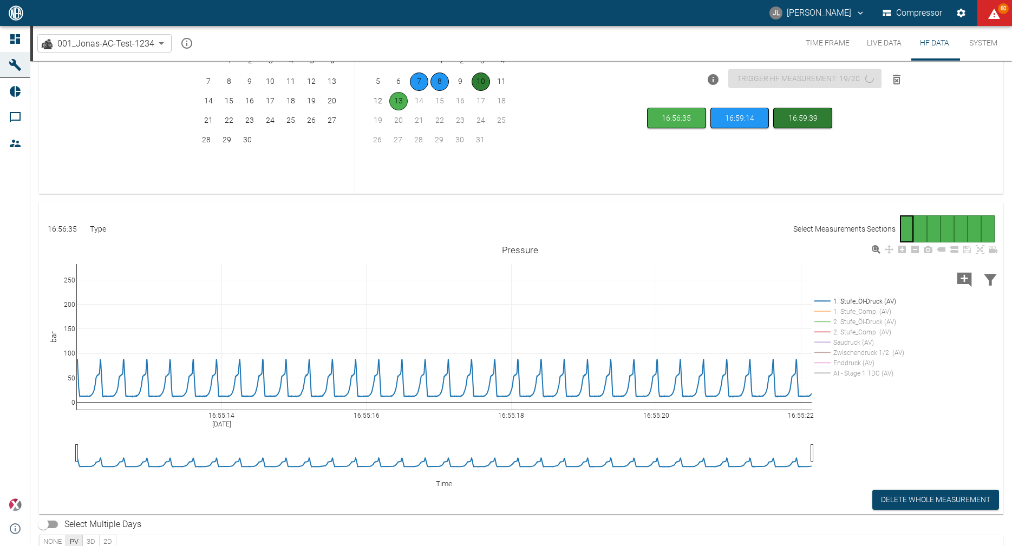
click at [854, 375] on rect at bounding box center [858, 373] width 92 height 10
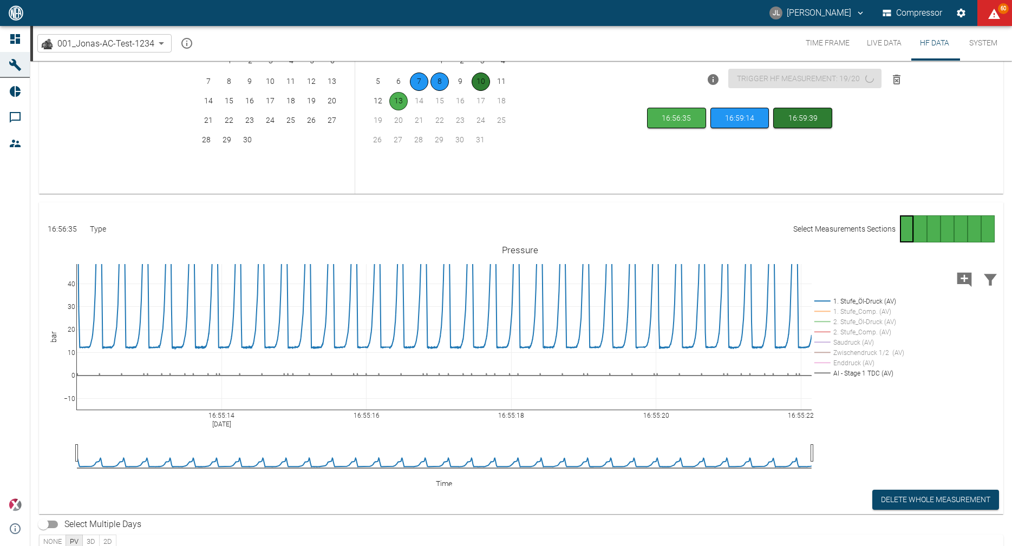
drag, startPoint x: 73, startPoint y: 271, endPoint x: 71, endPoint y: 230, distance: 41.7
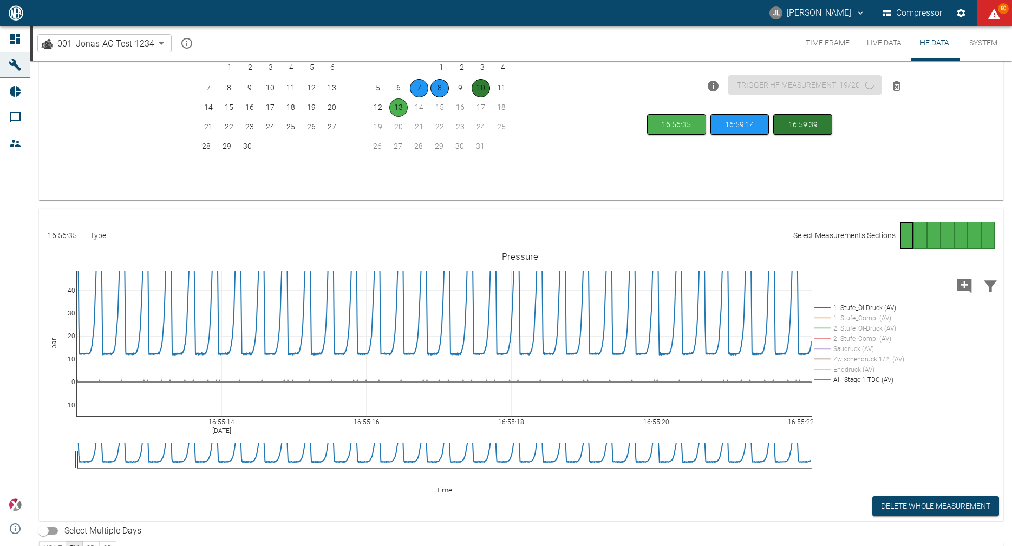
scroll to position [138, 0]
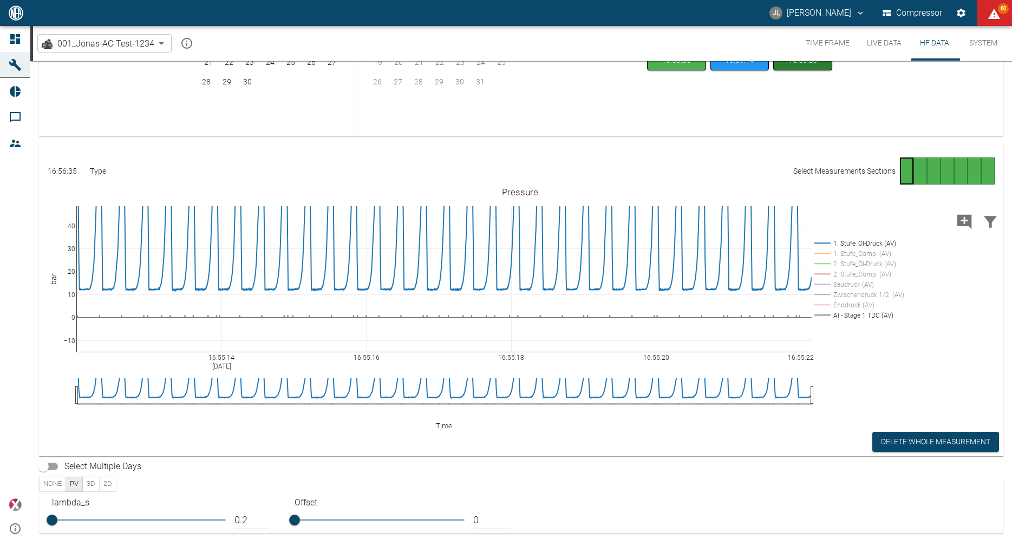
click at [87, 481] on button "3D" at bounding box center [90, 484] width 17 height 15
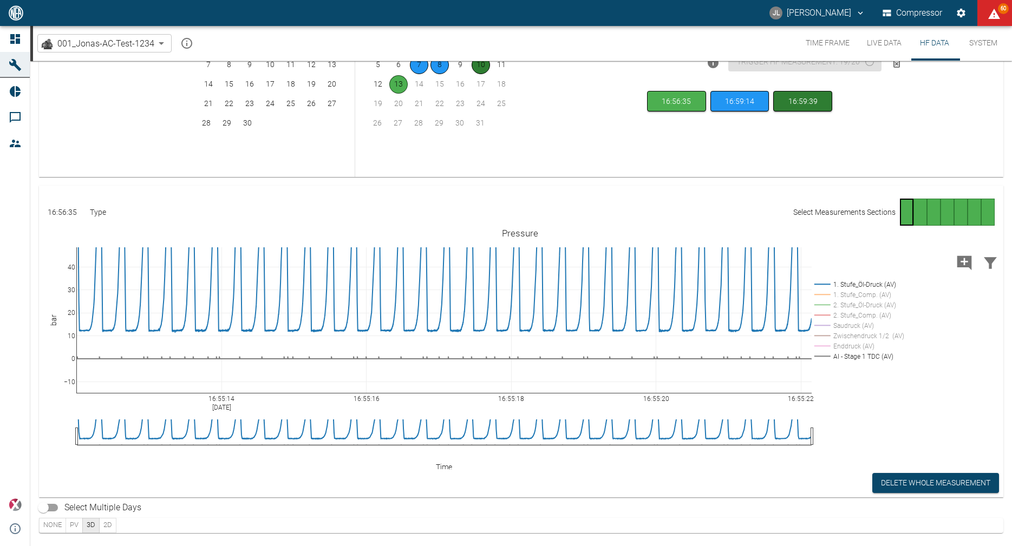
scroll to position [96, 0]
click at [112, 519] on button "2D" at bounding box center [107, 526] width 17 height 15
click at [69, 524] on button "PV" at bounding box center [74, 526] width 17 height 15
type input "0.2"
click at [44, 512] on input "Select Multiple Days" at bounding box center [43, 508] width 62 height 21
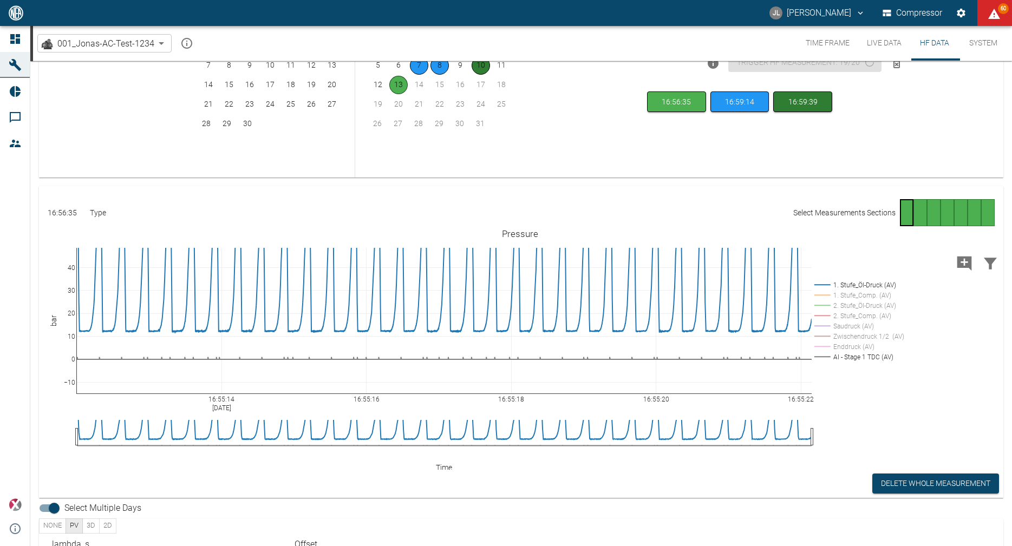
scroll to position [138, 0]
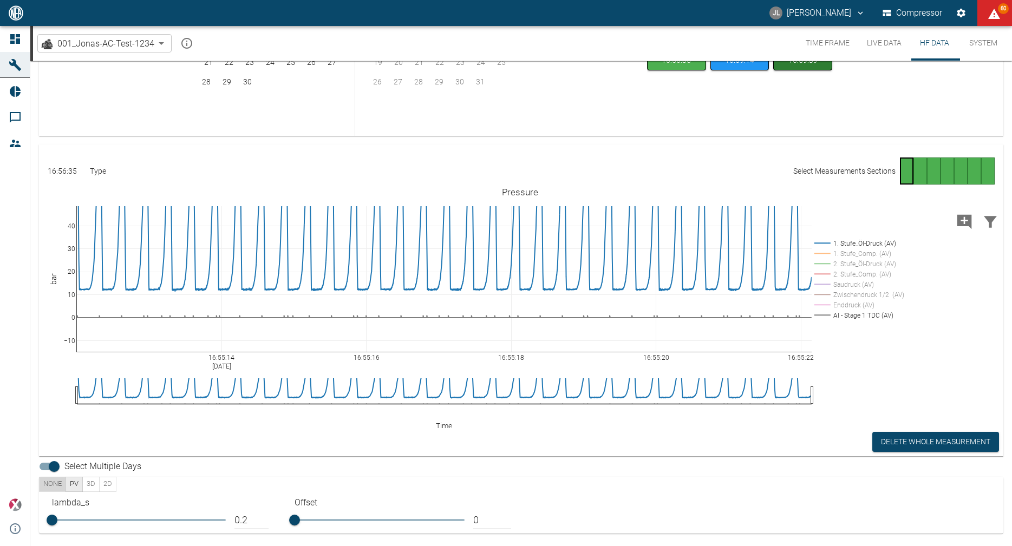
click at [47, 486] on button "None" at bounding box center [52, 484] width 27 height 15
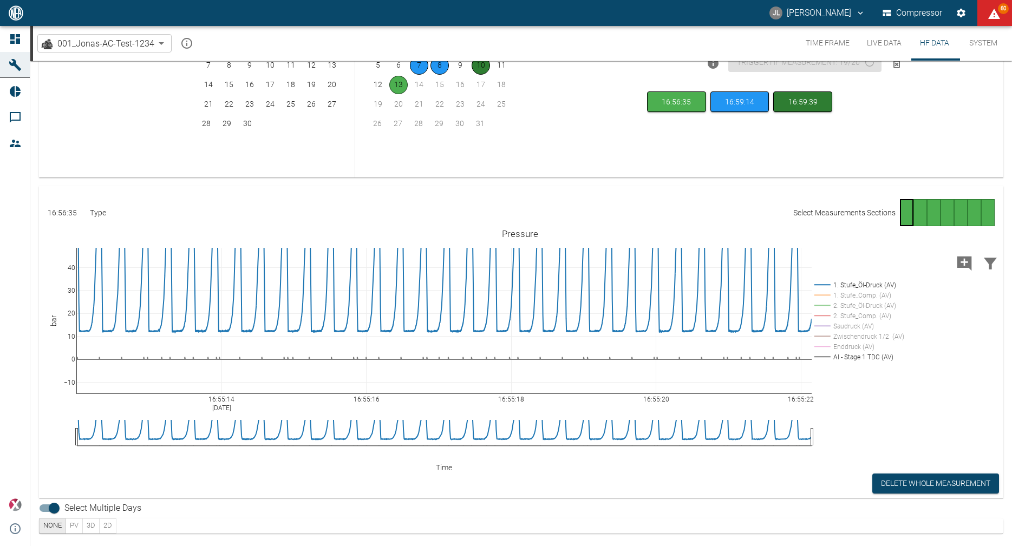
click at [71, 516] on label "Select Multiple Days" at bounding box center [87, 508] width 108 height 21
click at [71, 516] on input "Select Multiple Days" at bounding box center [54, 508] width 62 height 21
checkbox input "false"
click at [74, 519] on button "PV" at bounding box center [74, 526] width 17 height 15
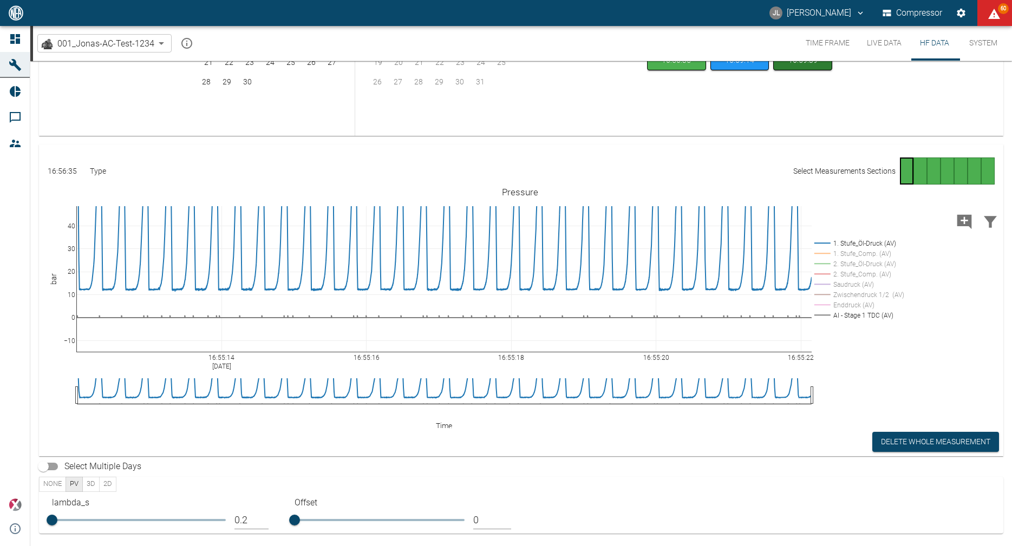
type input "0.22"
type input "0.23"
drag, startPoint x: 77, startPoint y: 515, endPoint x: 88, endPoint y: 513, distance: 10.4
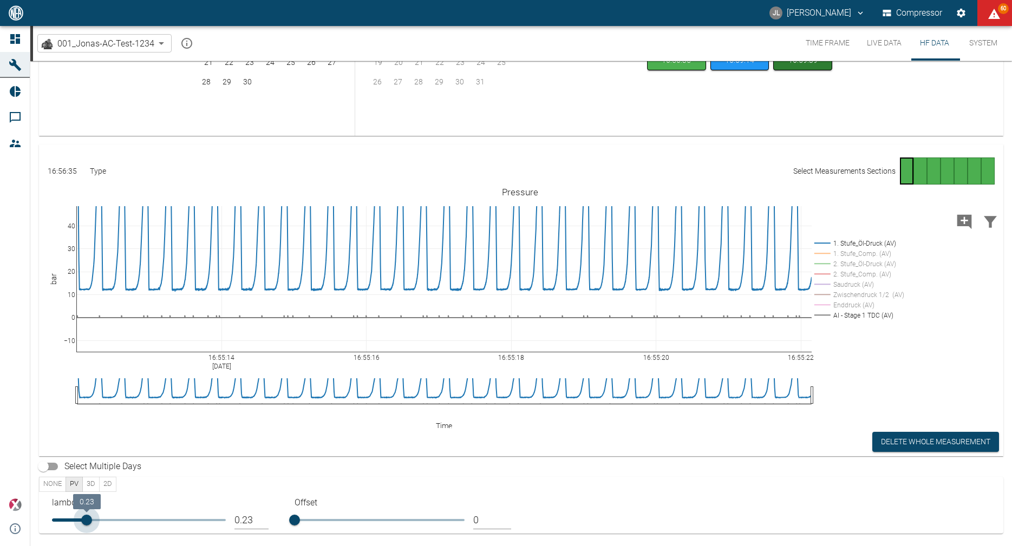
click at [88, 513] on span "0.23" at bounding box center [139, 520] width 174 height 16
type input "0.029"
type input "0.032"
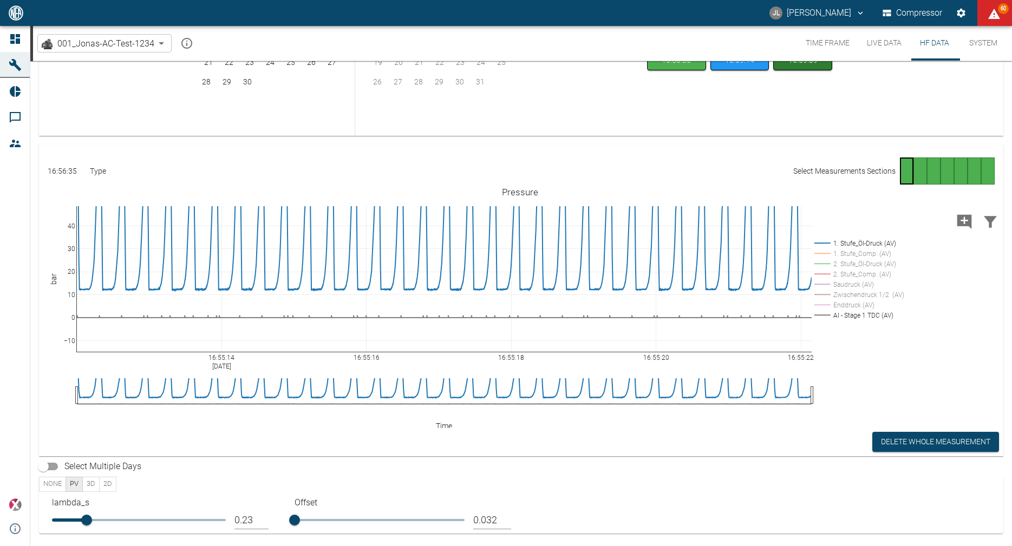
type input "0.035"
type input "0.039"
type input "0.042"
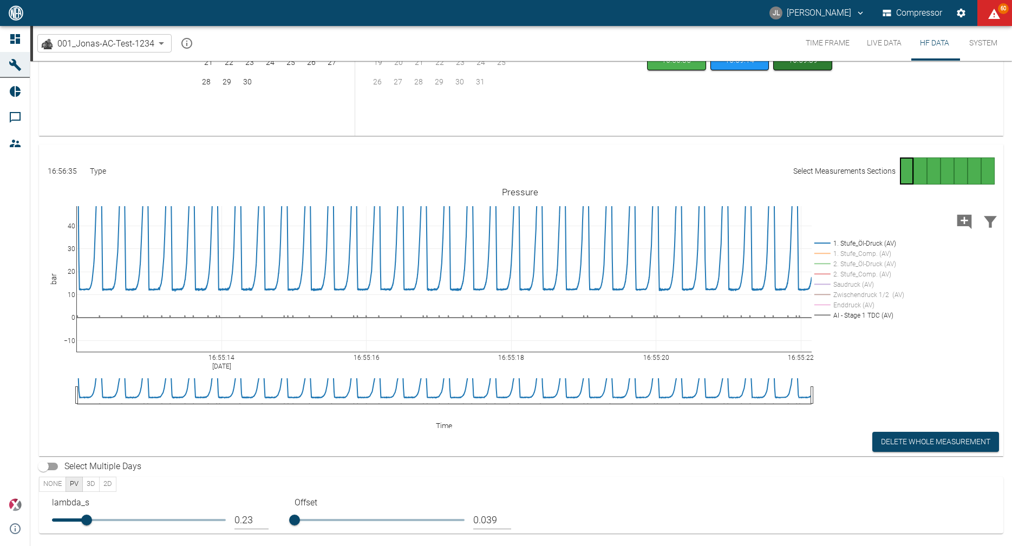
type input "0.042"
type input "0.045"
type input "0.048"
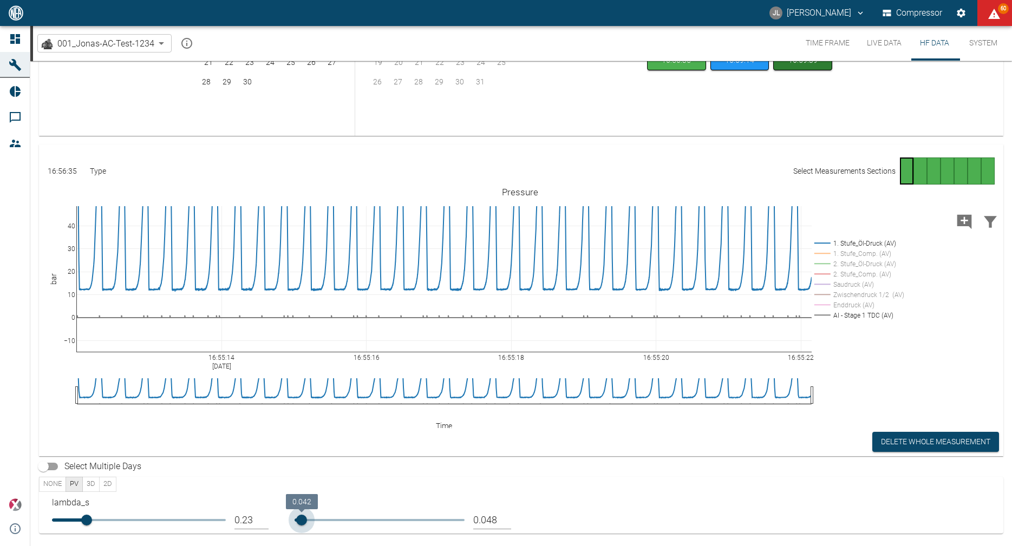
type input "0.055"
type input "0.061"
type input "0.071"
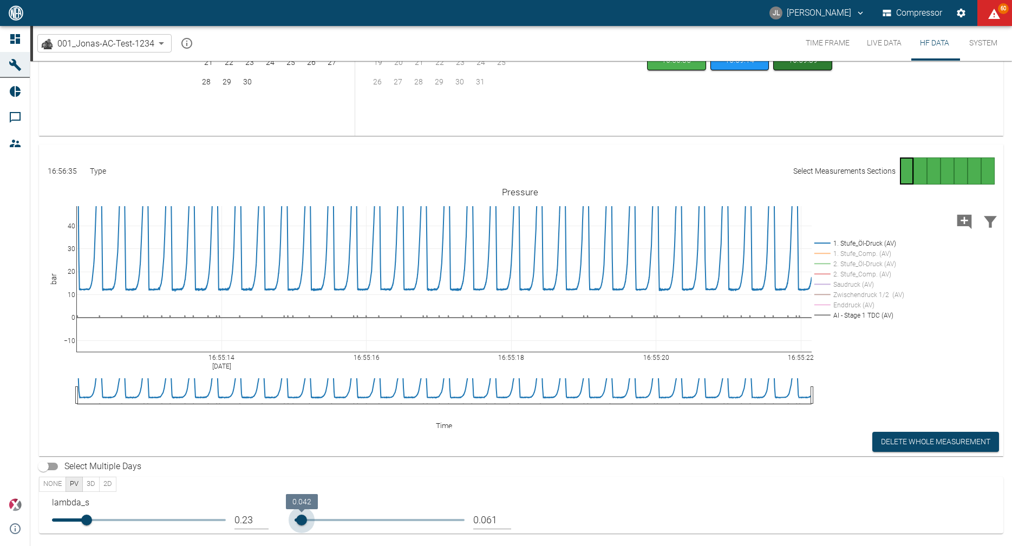
type input "0.071"
type input "0.074"
drag, startPoint x: 299, startPoint y: 522, endPoint x: 311, endPoint y: 521, distance: 11.5
click at [307, 521] on span "0.042" at bounding box center [301, 520] width 11 height 11
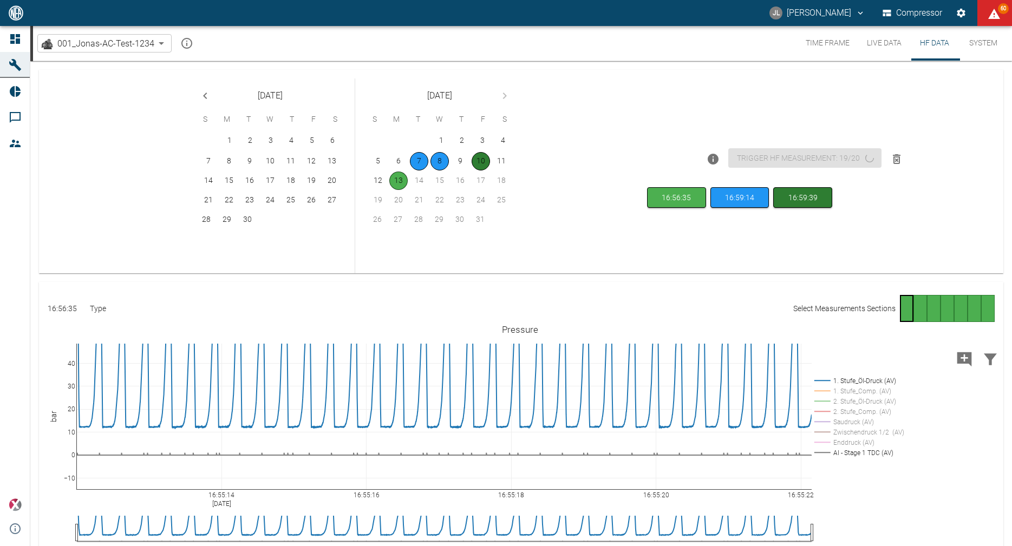
scroll to position [138, 0]
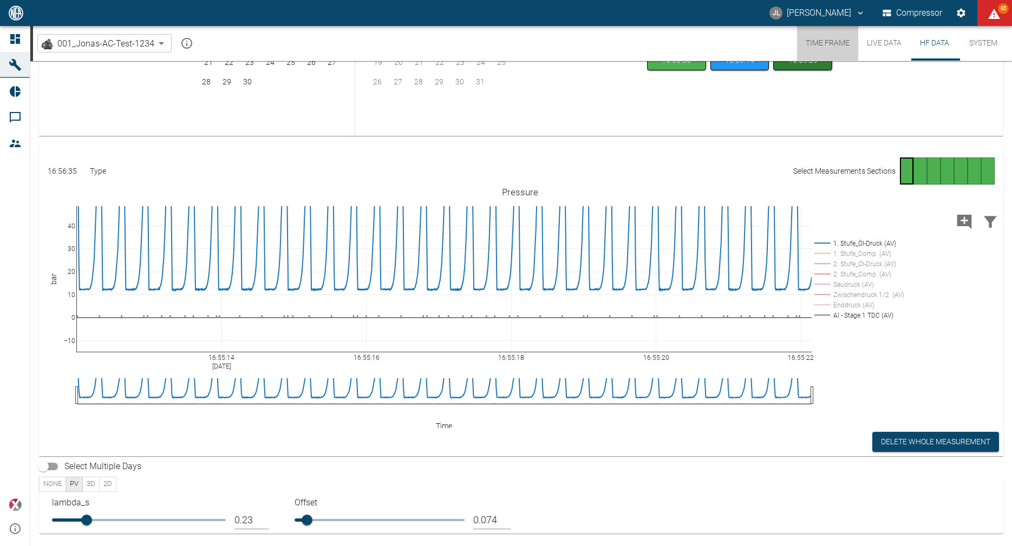
click at [835, 45] on button "Time Frame" at bounding box center [827, 43] width 61 height 35
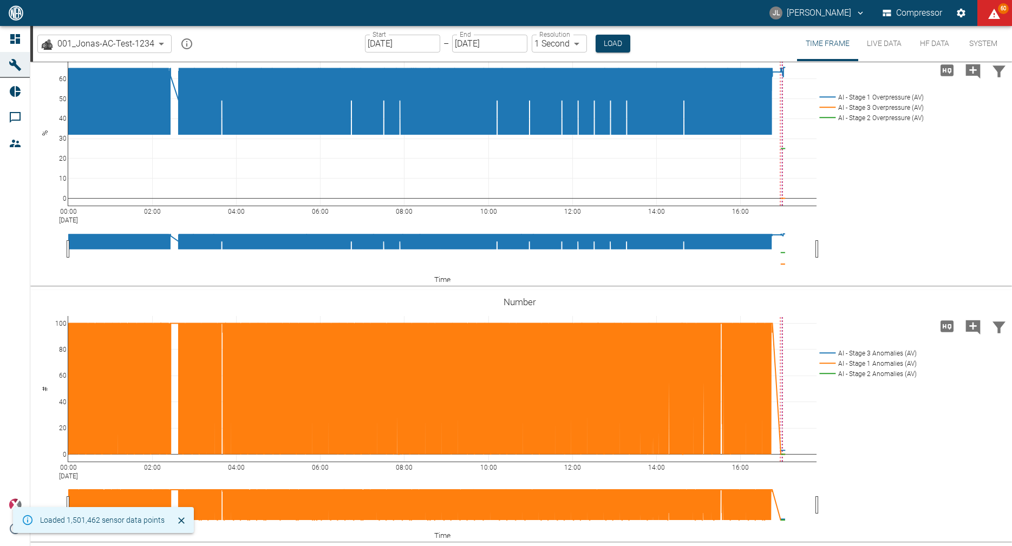
scroll to position [433, 0]
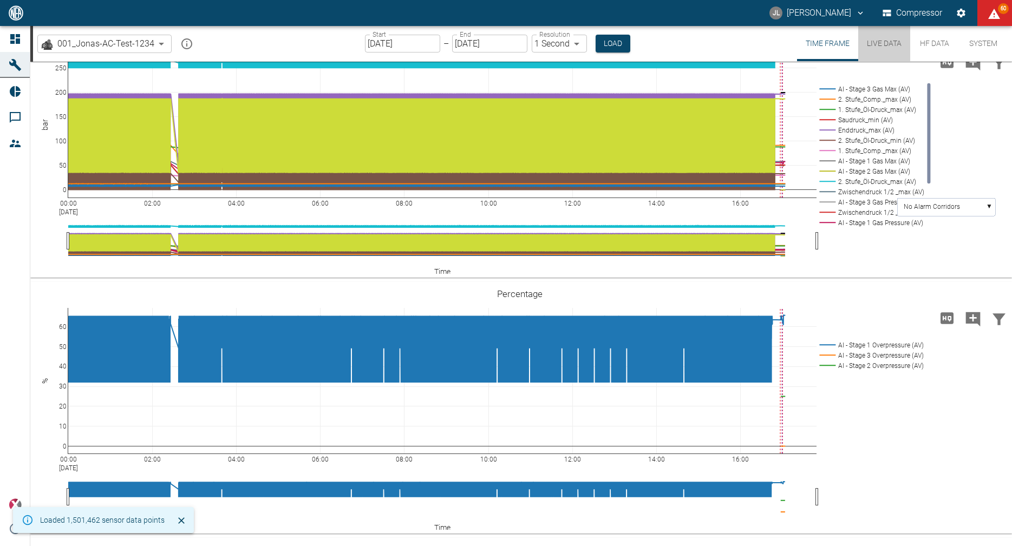
click at [881, 50] on button "Live Data" at bounding box center [884, 43] width 52 height 35
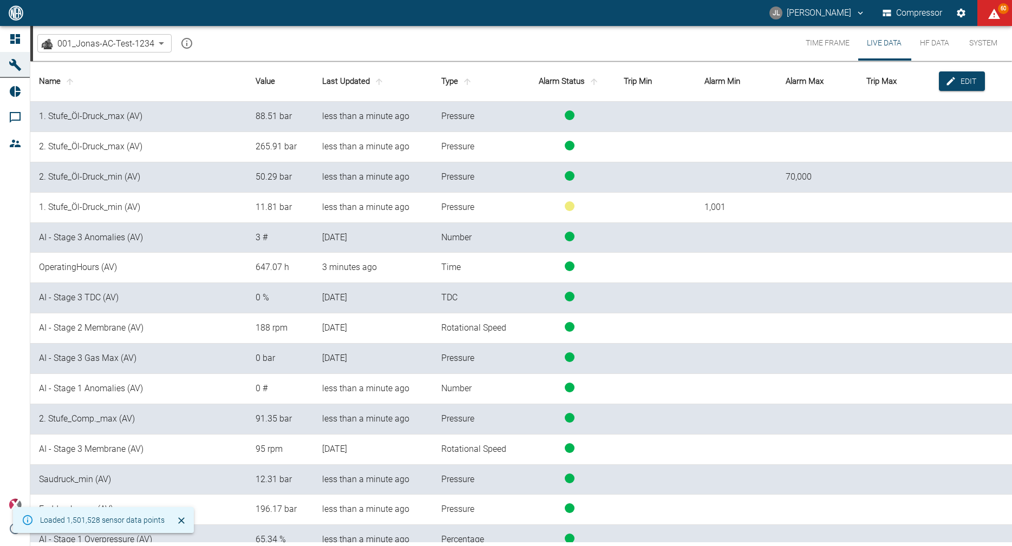
click at [370, 79] on th "Last Updated" at bounding box center [372, 81] width 119 height 41
click at [384, 83] on icon "sort-time" at bounding box center [379, 82] width 10 height 10
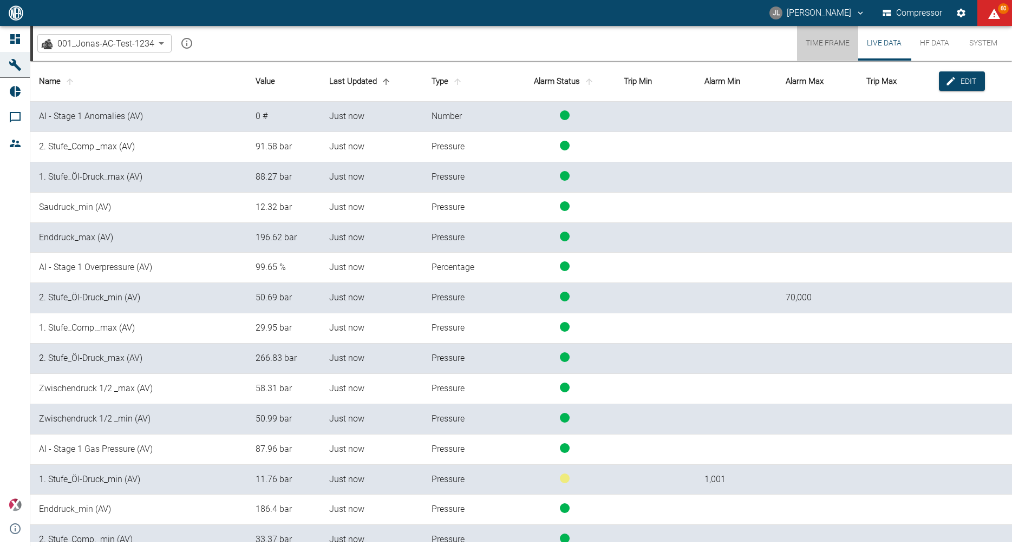
click at [841, 42] on button "Time Frame" at bounding box center [827, 43] width 61 height 35
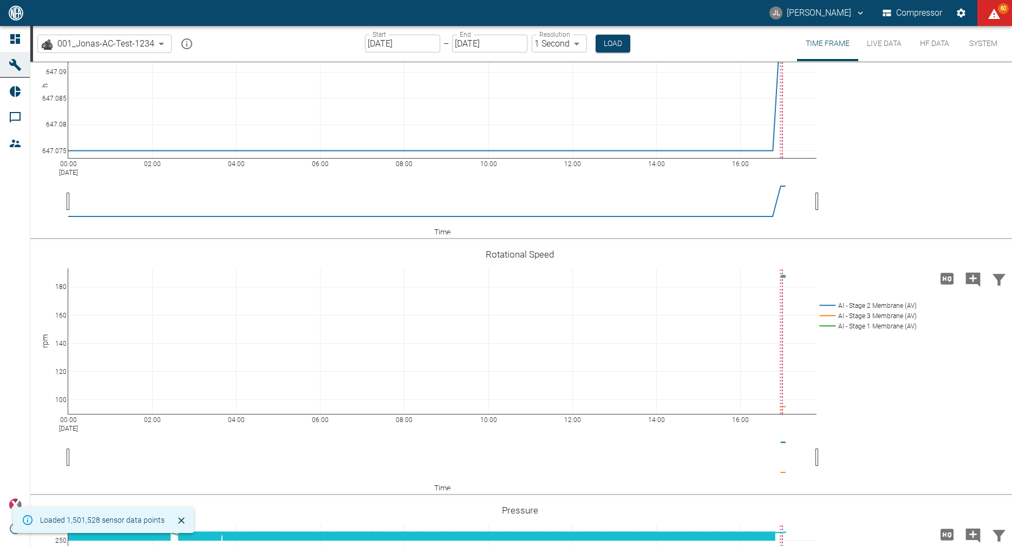
scroll to position [409, 0]
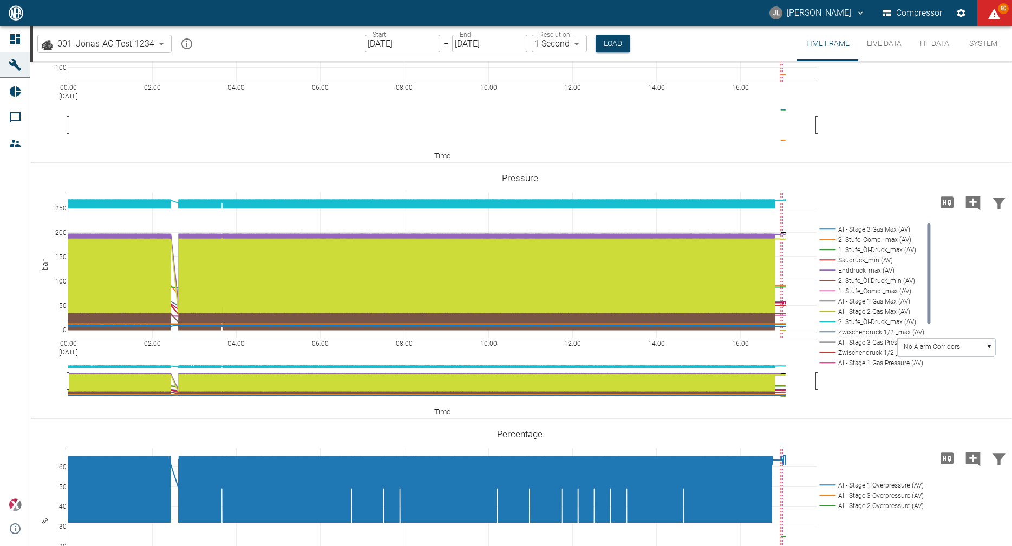
click at [891, 45] on button "Live Data" at bounding box center [884, 43] width 52 height 35
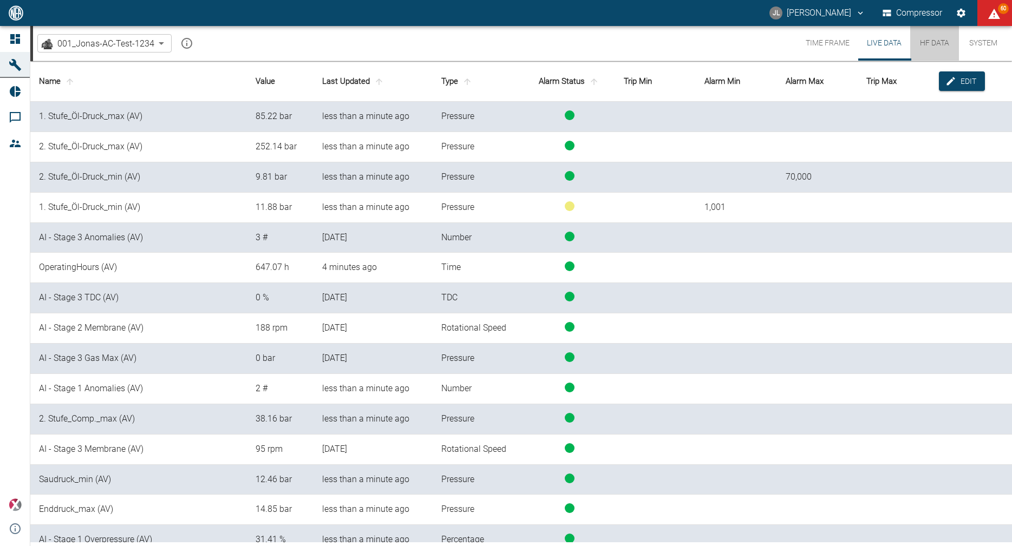
click at [923, 42] on button "HF Data" at bounding box center [934, 43] width 49 height 35
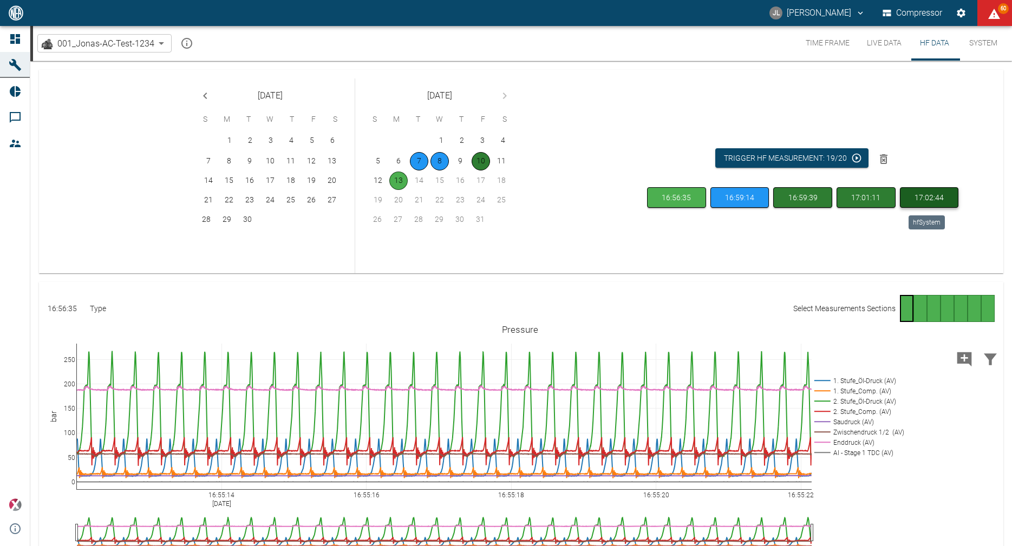
click at [940, 199] on button "17:02:44" at bounding box center [929, 197] width 59 height 21
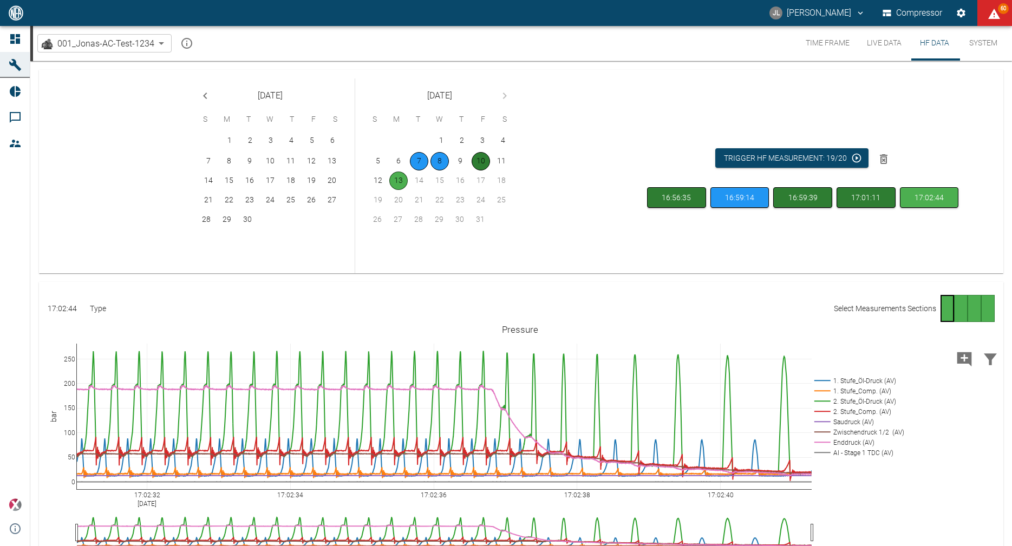
click at [958, 311] on div "Go to page 2" at bounding box center [961, 308] width 14 height 27
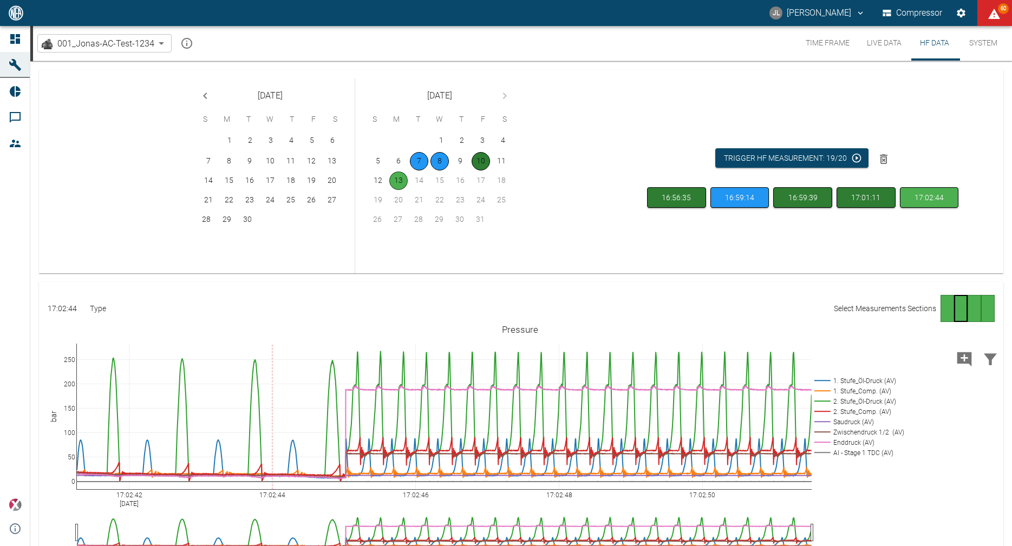
click at [972, 315] on div "Go to page 3" at bounding box center [975, 308] width 14 height 27
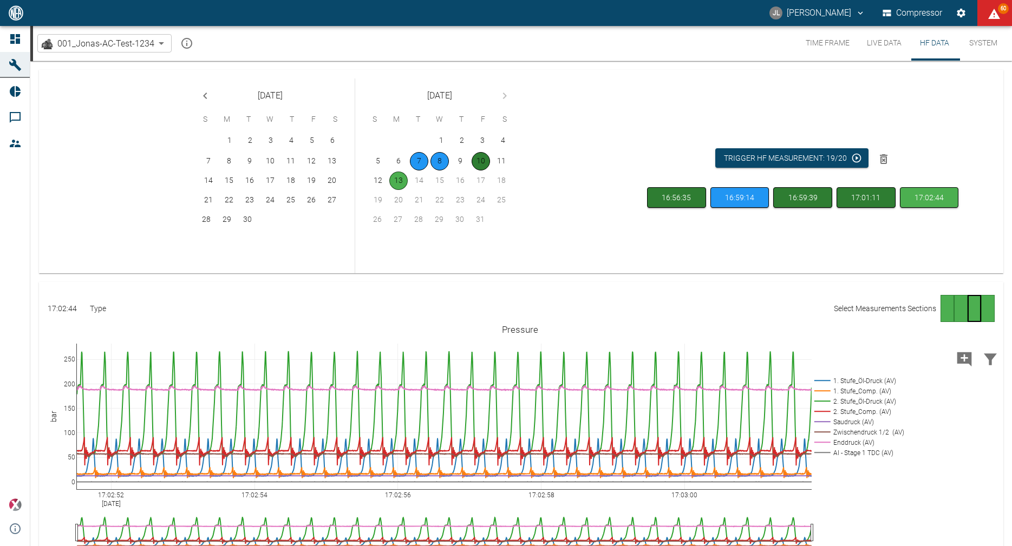
click at [984, 311] on div "Go to page 4" at bounding box center [988, 308] width 14 height 27
click at [826, 47] on button "Time Frame" at bounding box center [827, 43] width 61 height 35
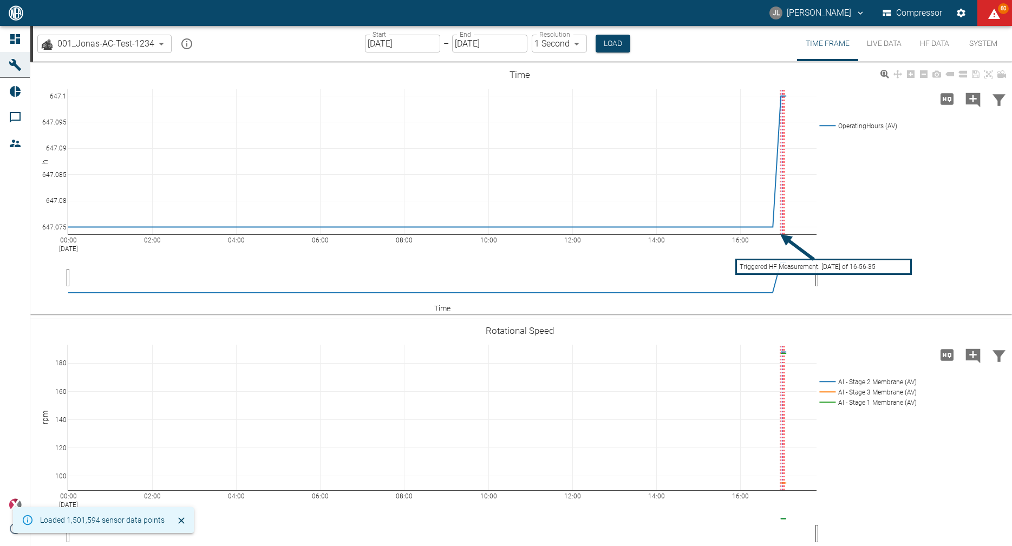
scroll to position [317, 0]
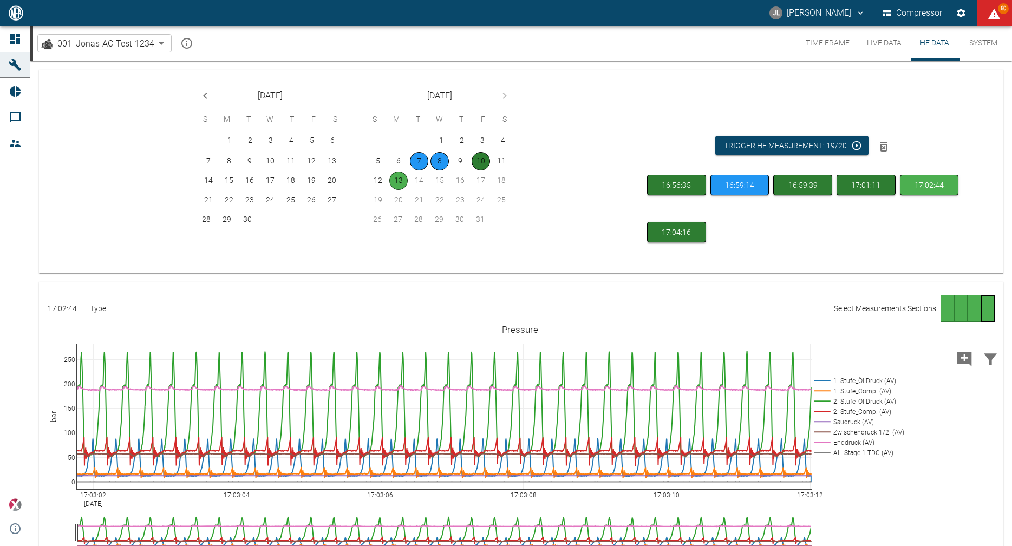
scroll to position [69, 0]
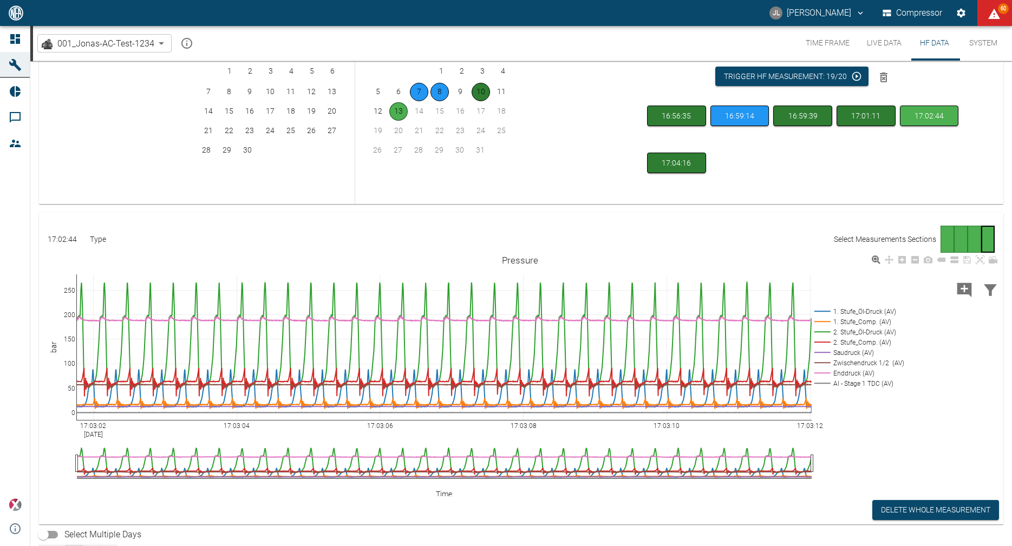
click at [867, 387] on rect at bounding box center [858, 383] width 92 height 10
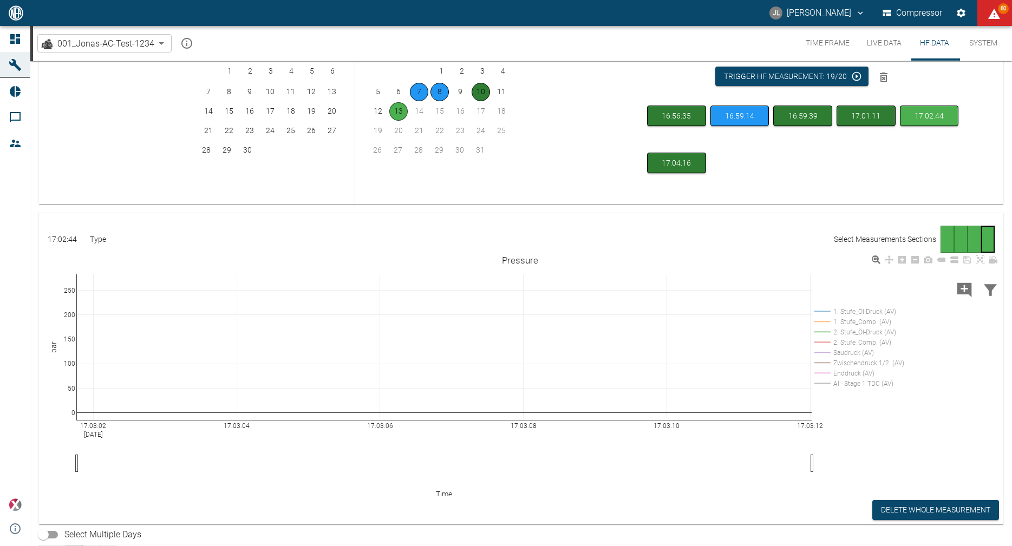
click at [871, 382] on rect at bounding box center [858, 383] width 92 height 10
click at [65, 286] on div "17:03:02 [DATE] 17:03:04 17:03:06 17:03:08 17:03:10 17:03:12 0 50 100 150 200 2…" at bounding box center [520, 375] width 962 height 244
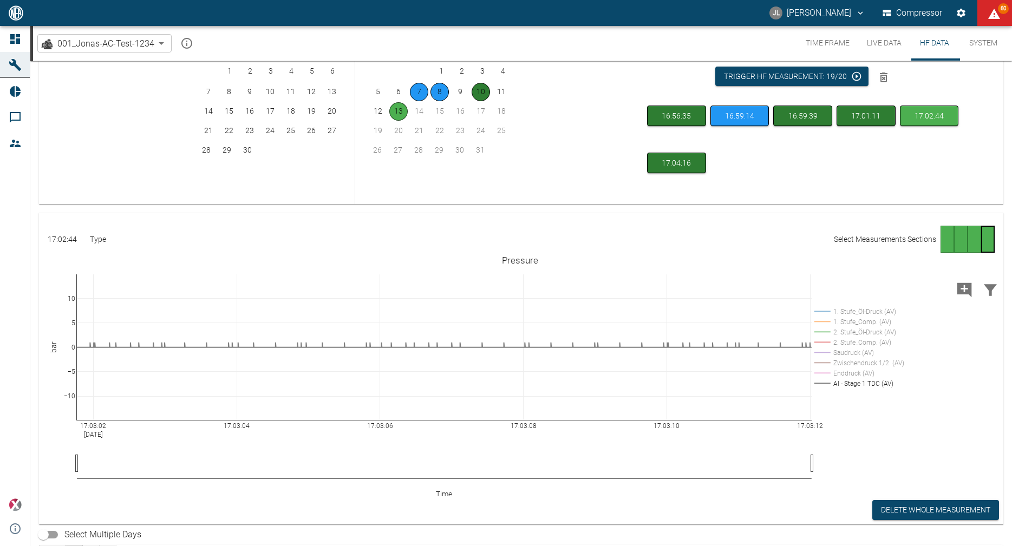
drag, startPoint x: 68, startPoint y: 286, endPoint x: 62, endPoint y: 230, distance: 56.7
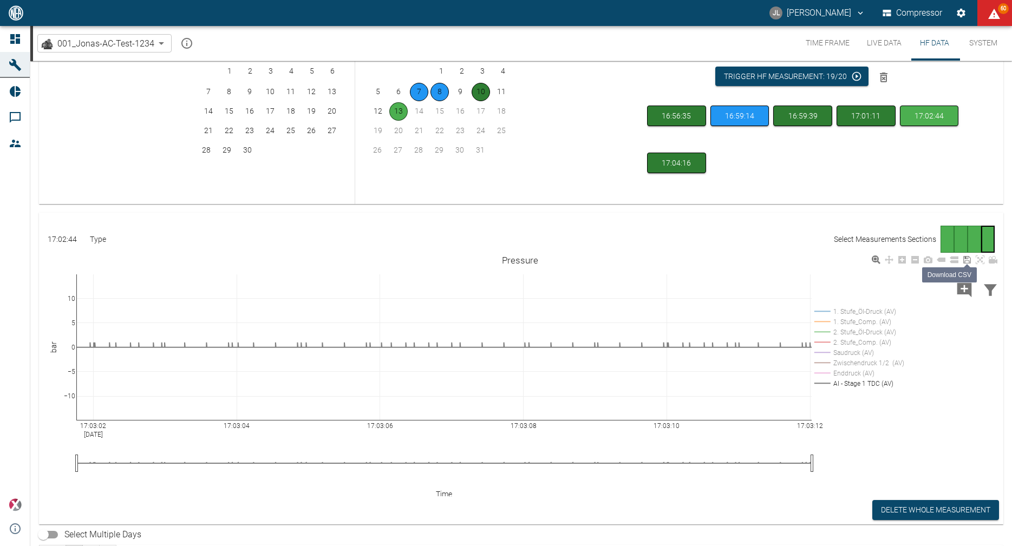
click at [962, 259] on link at bounding box center [966, 260] width 13 height 12
